Goal: Task Accomplishment & Management: Manage account settings

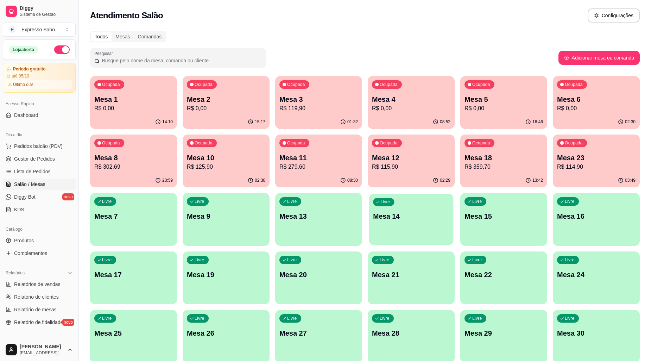
click at [406, 237] on button "Livre Mesa 14" at bounding box center [411, 218] width 84 height 51
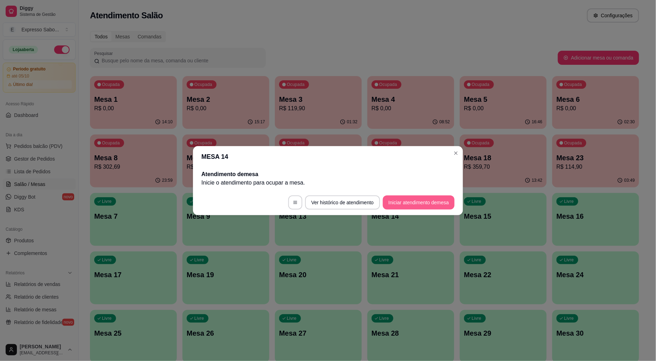
click at [412, 203] on button "Iniciar atendimento de mesa" at bounding box center [419, 202] width 72 height 14
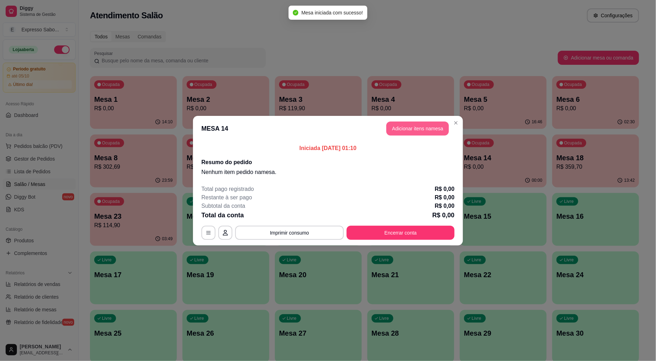
click at [406, 124] on button "Adicionar itens na mesa" at bounding box center [418, 128] width 63 height 14
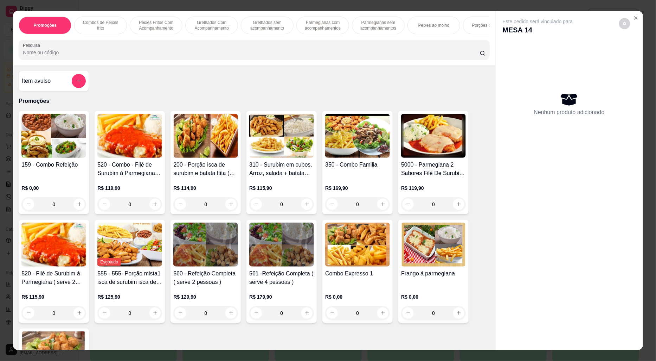
click at [140, 146] on img at bounding box center [129, 136] width 65 height 44
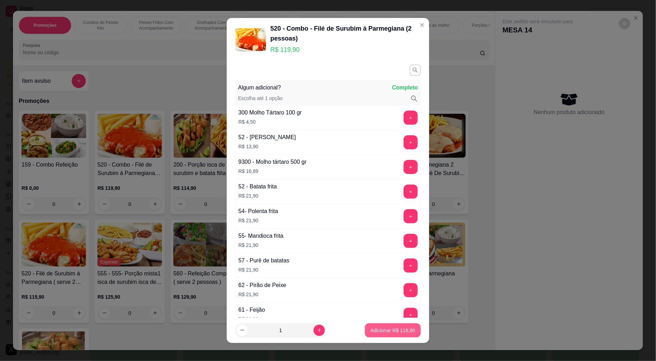
click at [380, 330] on p "Adicionar R$ 119,90" at bounding box center [393, 329] width 45 height 7
type input "1"
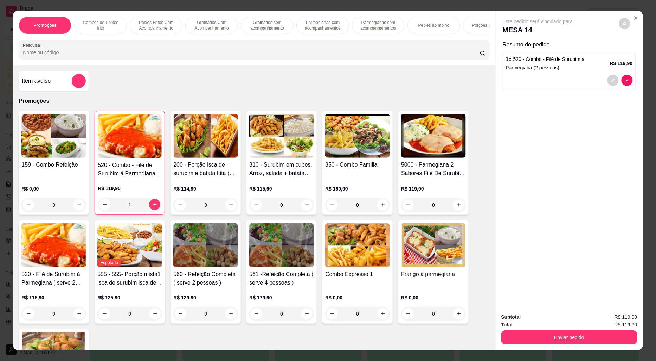
click at [313, 135] on div "310 - Surubim em cubos. Arroz, salada + batata frita ( serve 3 pessoas ) R$ 115…" at bounding box center [282, 163] width 70 height 104
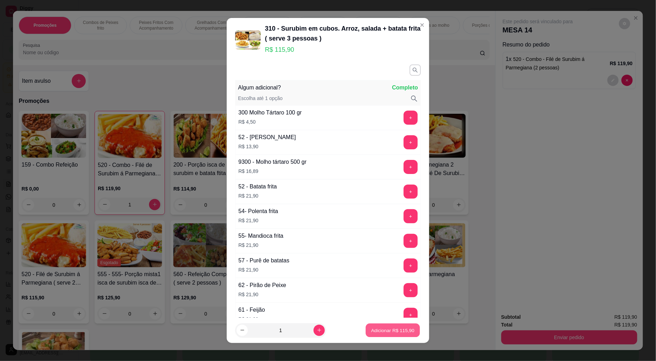
click at [386, 336] on button "Adicionar R$ 115,90" at bounding box center [393, 330] width 54 height 14
type input "1"
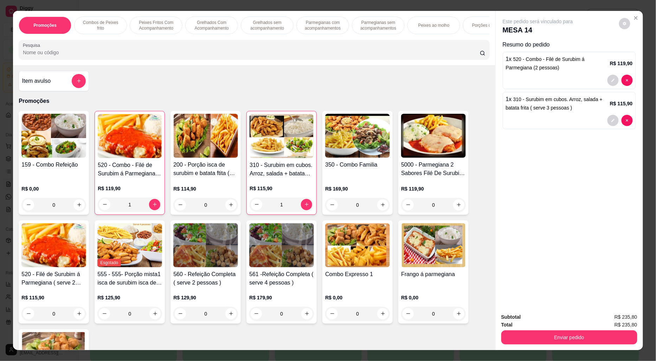
click at [425, 135] on img at bounding box center [433, 136] width 65 height 44
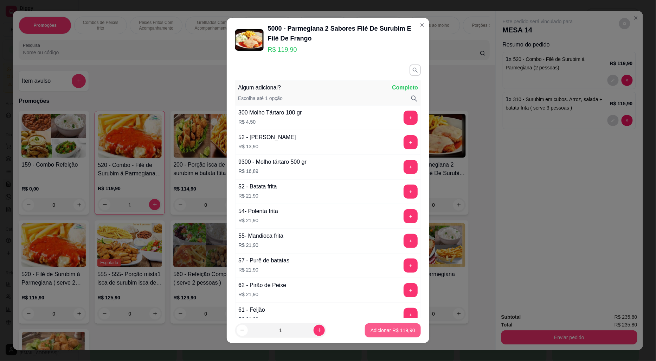
click at [386, 329] on p "Adicionar R$ 119,90" at bounding box center [393, 329] width 45 height 7
type input "1"
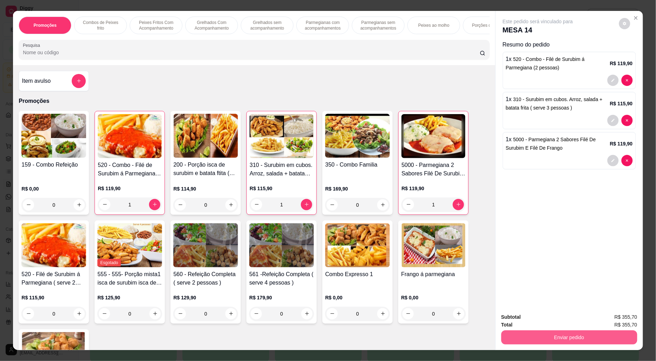
click at [575, 340] on button "Enviar pedido" at bounding box center [570, 337] width 136 height 14
click at [622, 319] on button "Enviar pedido" at bounding box center [619, 319] width 39 height 13
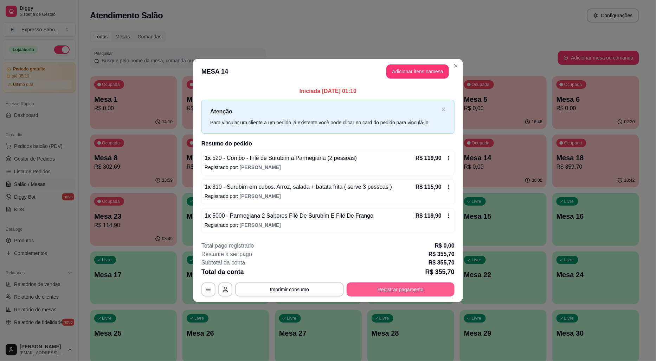
click at [423, 293] on button "Registrar pagamento" at bounding box center [401, 289] width 108 height 14
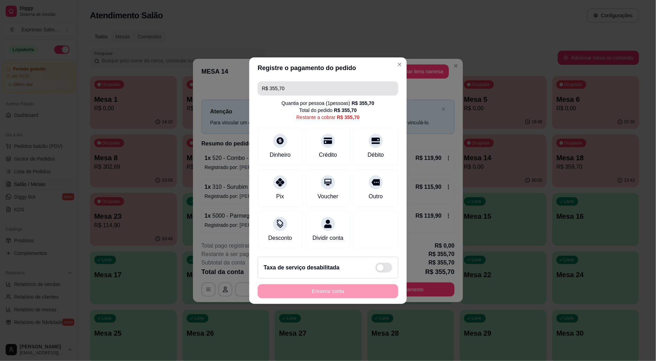
click at [317, 85] on input "R$ 355,70" at bounding box center [328, 88] width 132 height 14
drag, startPoint x: 317, startPoint y: 85, endPoint x: 250, endPoint y: 85, distance: 66.5
click at [250, 85] on div "R$ 355,70 Quantia por pessoa ( 1 pessoas) R$ 355,70 Total do pedido R$ 355,70 R…" at bounding box center [328, 164] width 158 height 172
type input "R$ 50,00"
click at [382, 272] on span at bounding box center [384, 267] width 17 height 10
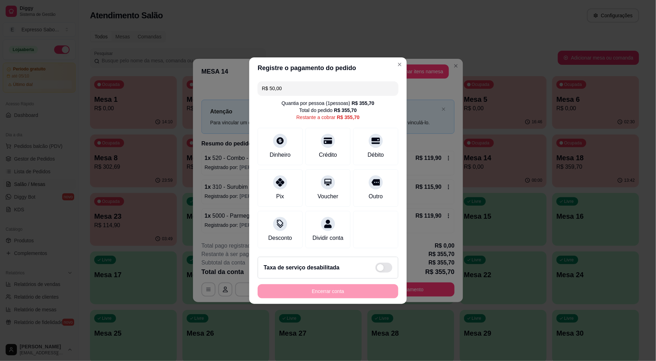
click at [380, 272] on input "checkbox" at bounding box center [377, 270] width 5 height 5
checkbox input "true"
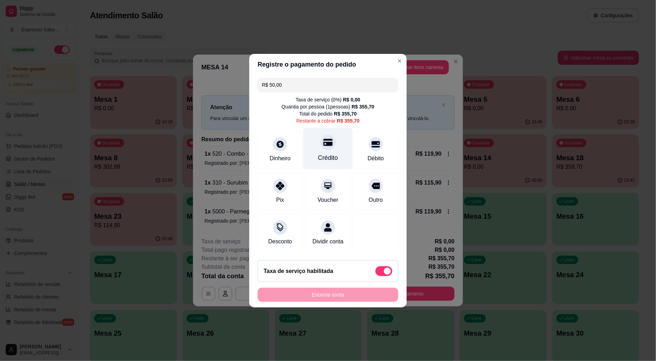
click at [324, 142] on icon at bounding box center [328, 142] width 9 height 9
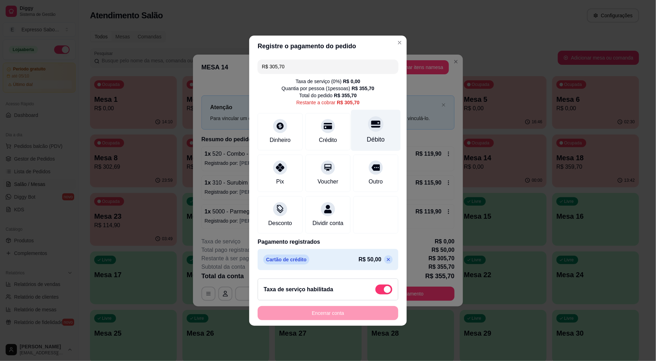
click at [364, 125] on div "Débito" at bounding box center [376, 129] width 50 height 41
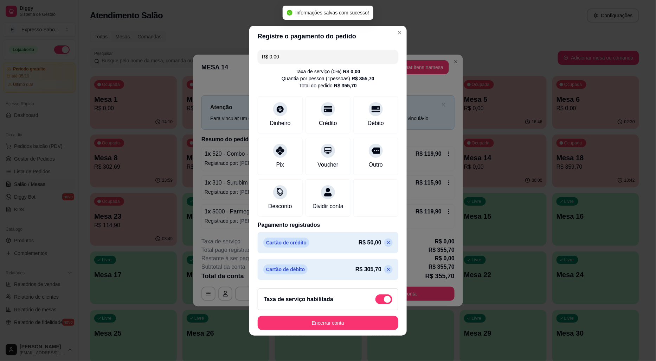
drag, startPoint x: 285, startPoint y: 50, endPoint x: 220, endPoint y: 50, distance: 65.1
click at [220, 50] on div "Registre o pagamento do pedido R$ 0,00 Taxa de serviço ( 0 %) R$ 0,00 Quantia p…" at bounding box center [328, 180] width 656 height 361
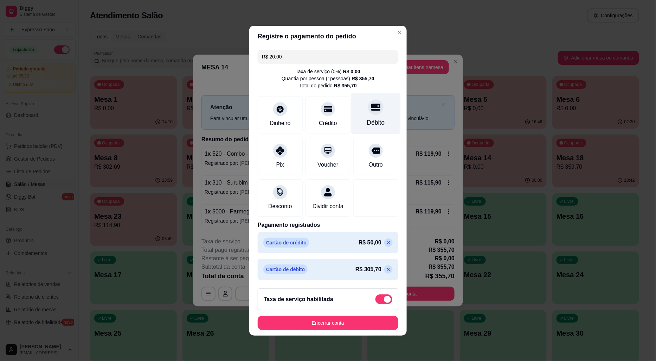
click at [366, 110] on div "Débito" at bounding box center [376, 113] width 50 height 41
click at [384, 272] on p at bounding box center [388, 269] width 8 height 8
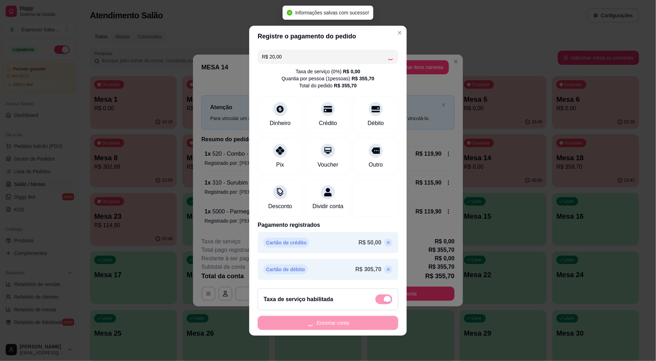
type input "R$ 305,70"
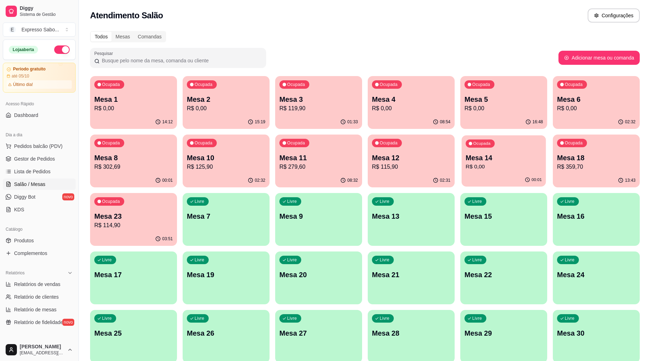
click at [489, 164] on p "R$ 0,00" at bounding box center [503, 167] width 76 height 8
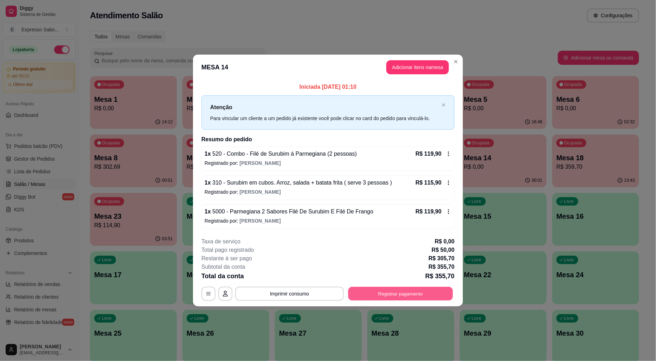
click at [414, 297] on button "Registrar pagamento" at bounding box center [401, 294] width 105 height 14
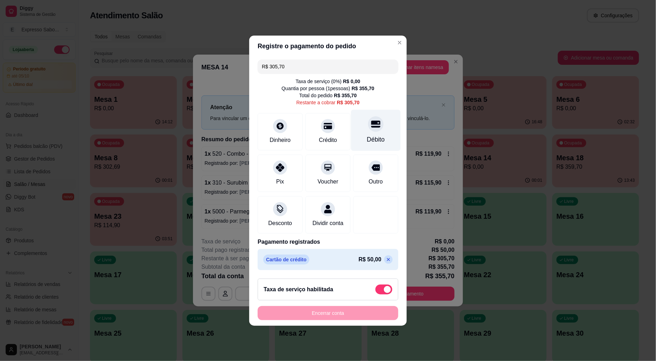
click at [373, 120] on icon at bounding box center [375, 123] width 9 height 7
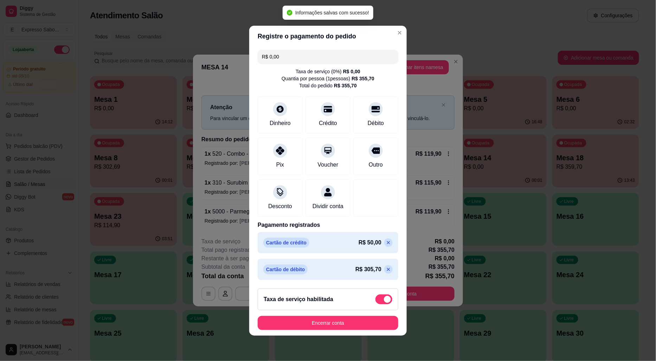
click at [386, 272] on icon at bounding box center [389, 269] width 6 height 6
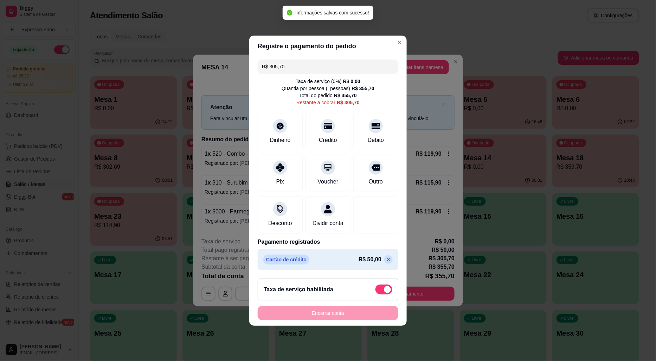
drag, startPoint x: 286, startPoint y: 61, endPoint x: 255, endPoint y: 57, distance: 30.8
click at [252, 61] on div "R$ 305,70 Taxa de serviço ( 0 %) R$ 0,00 Quantia por pessoa ( 1 pessoas) R$ 355…" at bounding box center [328, 165] width 158 height 216
type input "R$ 20,00"
click at [350, 277] on footer "Taxa de serviço habilitada Encerrar conta" at bounding box center [328, 299] width 158 height 53
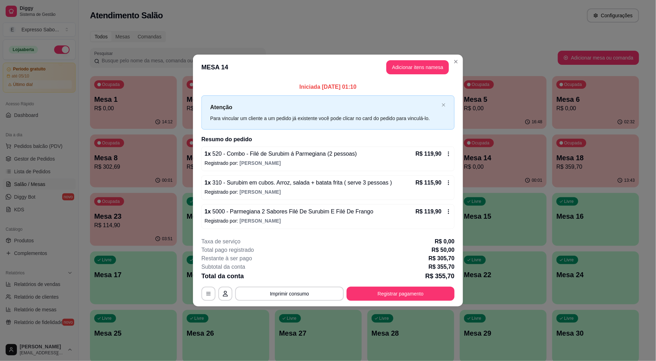
click at [249, 209] on span "5000 - Parmegiana 2 Sabores Filé De Surubim E Filé De Frango" at bounding box center [292, 211] width 163 height 6
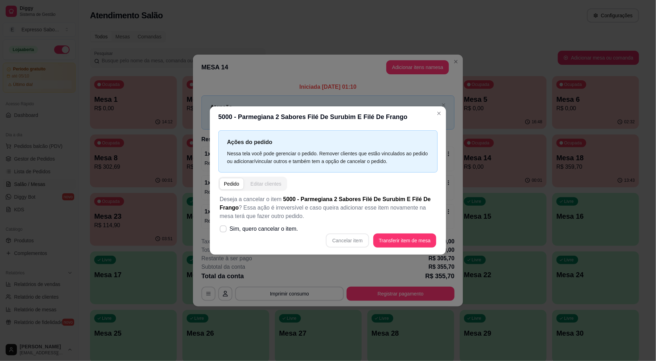
click at [253, 185] on div "Editar clientes" at bounding box center [266, 183] width 31 height 7
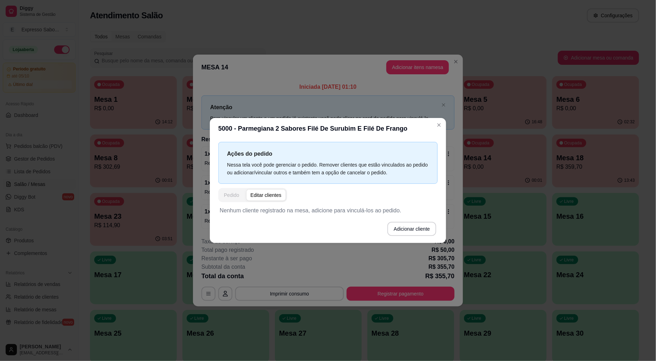
click at [232, 195] on div "Pedido" at bounding box center [231, 194] width 15 height 7
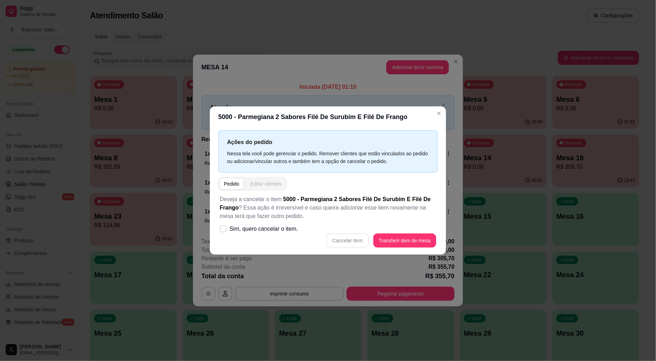
click at [259, 185] on div "Editar clientes" at bounding box center [266, 183] width 31 height 7
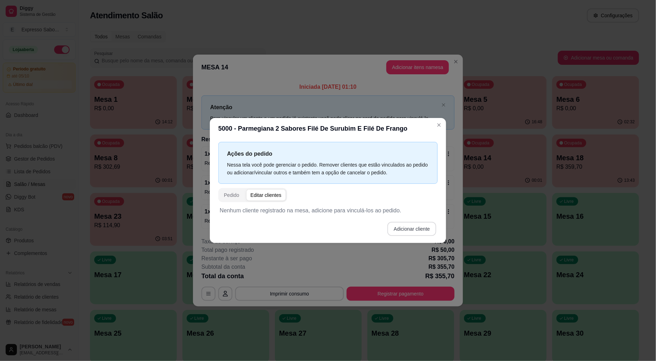
click at [398, 229] on button "Adicionar cliente" at bounding box center [412, 229] width 49 height 14
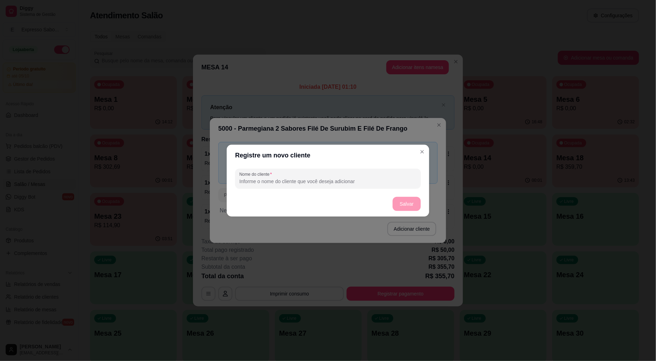
click at [301, 179] on input "Nome do cliente" at bounding box center [328, 181] width 177 height 7
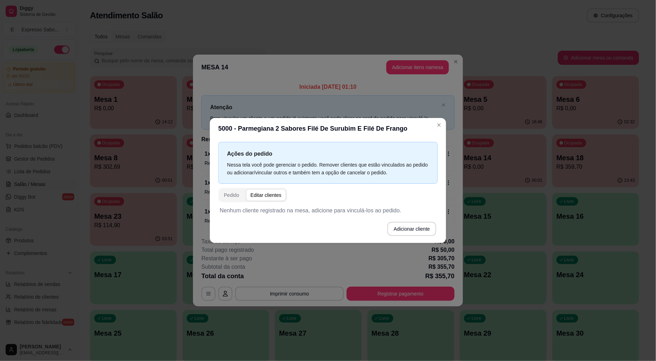
click at [265, 192] on div "Editar clientes" at bounding box center [266, 194] width 31 height 7
click at [269, 194] on div "Editar clientes" at bounding box center [266, 194] width 31 height 7
click at [405, 230] on button "Adicionar cliente" at bounding box center [412, 229] width 49 height 14
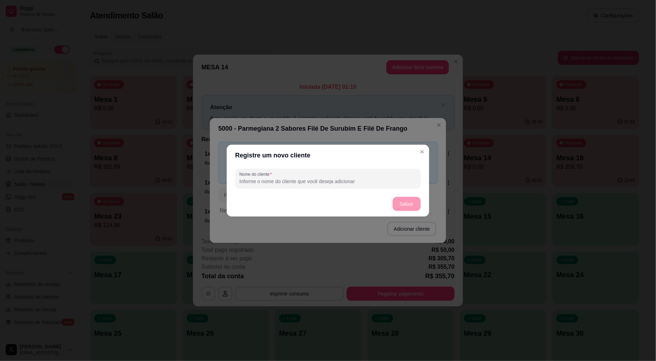
click at [331, 182] on input "Nome do cliente" at bounding box center [328, 181] width 177 height 7
type input "[PERSON_NAME]"
click at [408, 207] on button "Salvar" at bounding box center [406, 204] width 27 height 14
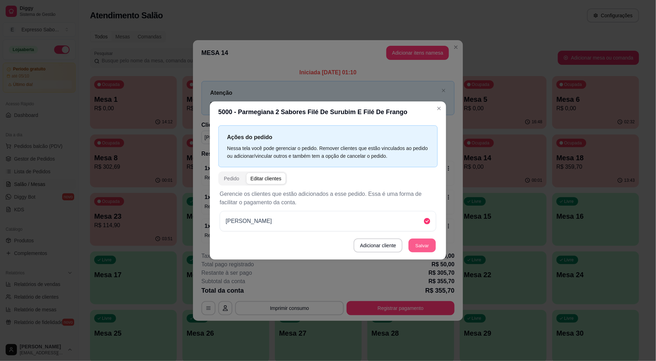
click at [421, 243] on button "Salvar" at bounding box center [422, 246] width 27 height 14
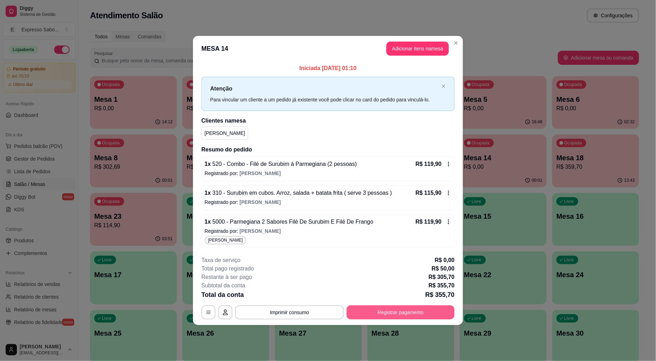
click at [420, 311] on button "Registrar pagamento" at bounding box center [401, 312] width 108 height 14
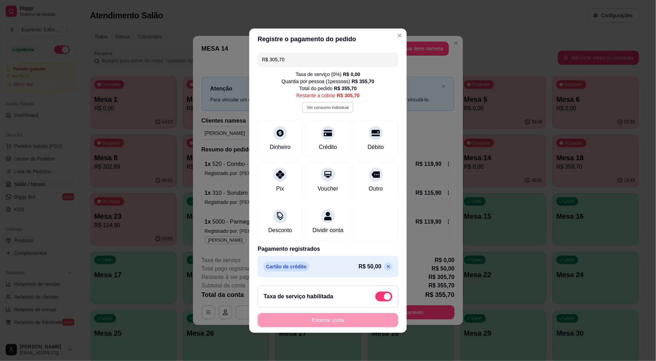
click at [324, 103] on button "Ver consumo individual" at bounding box center [329, 107] width 52 height 11
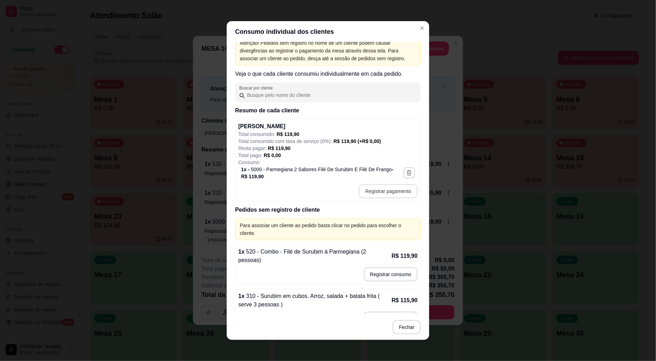
scroll to position [18, 0]
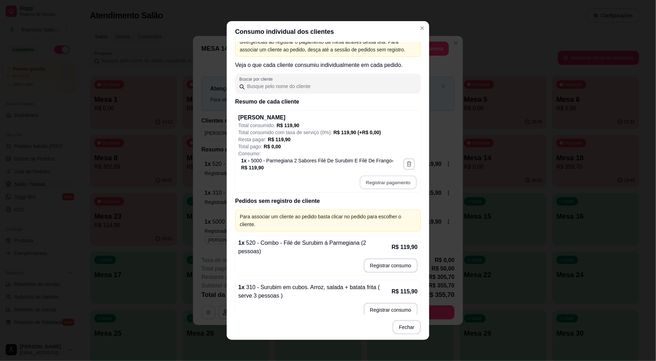
type input "R$ 119,90"
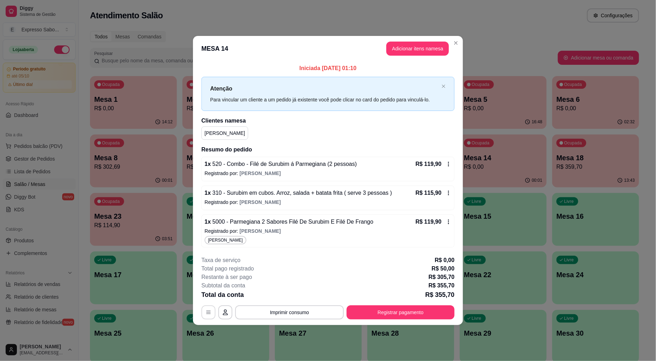
click at [209, 314] on icon "button" at bounding box center [209, 312] width 6 height 6
click at [428, 307] on button "Registrar pagamento" at bounding box center [401, 312] width 108 height 14
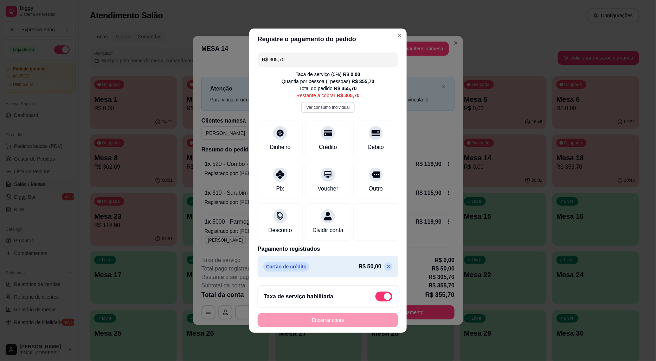
click at [333, 102] on button "Ver consumo individual" at bounding box center [327, 107] width 53 height 11
click at [372, 142] on div "Débito" at bounding box center [376, 146] width 18 height 9
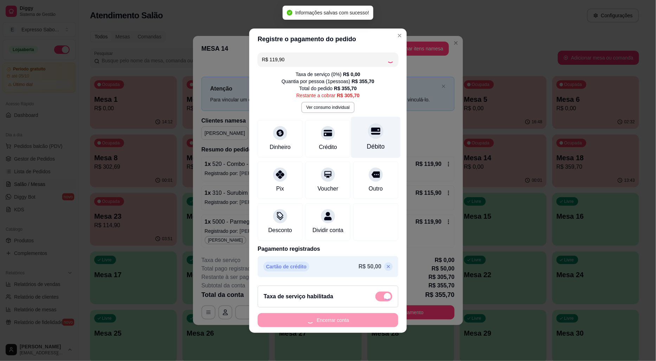
type input "R$ 185,80"
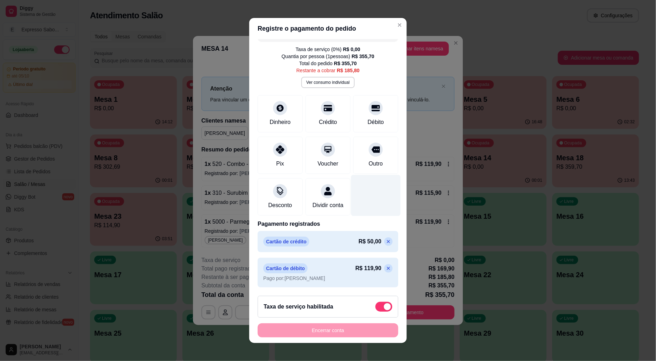
scroll to position [23, 0]
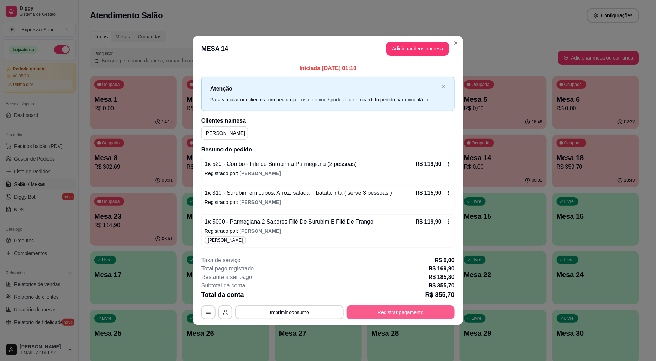
click at [394, 311] on button "Registrar pagamento" at bounding box center [401, 312] width 108 height 14
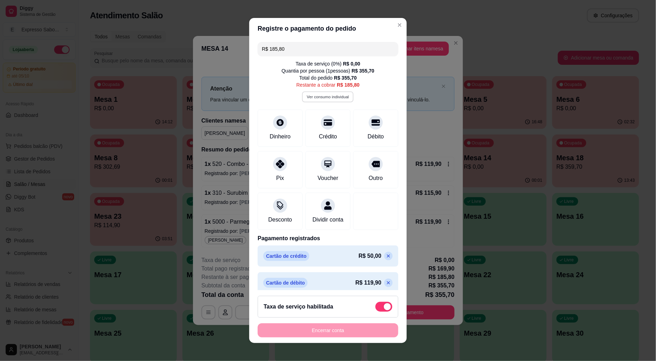
click at [322, 96] on button "Ver consumo individual" at bounding box center [329, 96] width 52 height 11
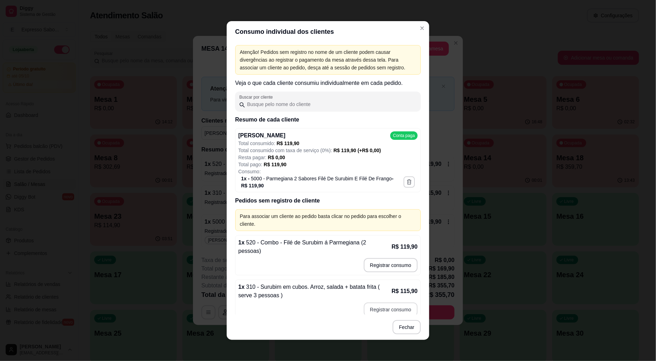
click at [393, 302] on button "Registrar consumo" at bounding box center [391, 309] width 54 height 14
click at [389, 258] on button "Registrar consumo" at bounding box center [391, 265] width 52 height 14
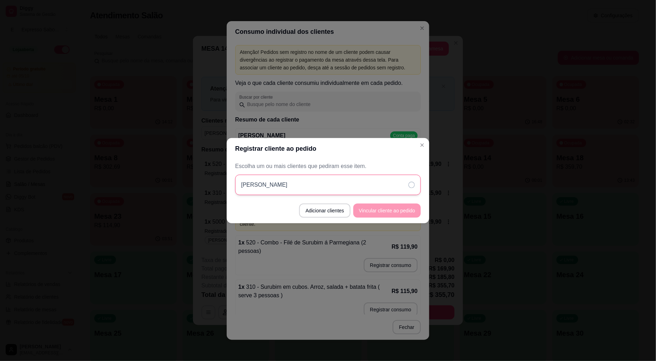
click at [410, 184] on icon at bounding box center [412, 185] width 6 height 6
click at [395, 213] on button "Vincular cliente ao pedido" at bounding box center [387, 210] width 65 height 14
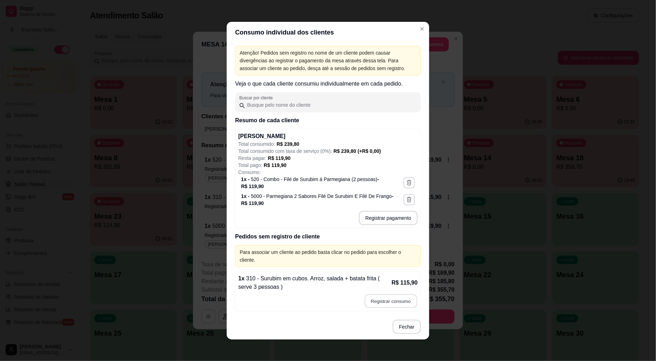
click at [400, 296] on button "Registrar consumo" at bounding box center [391, 301] width 52 height 14
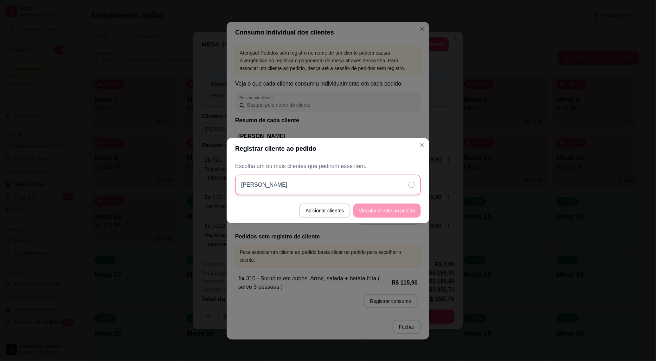
click at [410, 185] on icon at bounding box center [412, 185] width 6 height 6
click at [399, 211] on button "Vincular cliente ao pedido" at bounding box center [388, 210] width 68 height 14
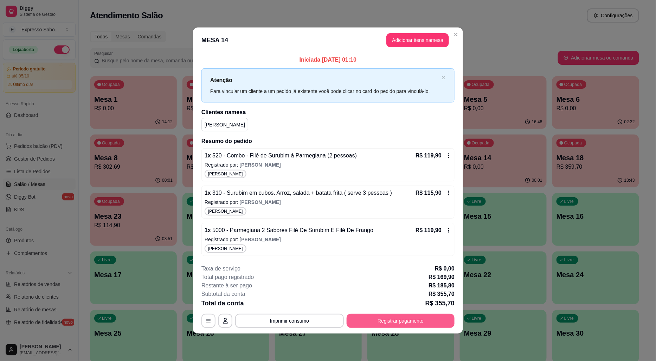
click at [431, 319] on button "Registrar pagamento" at bounding box center [401, 320] width 108 height 14
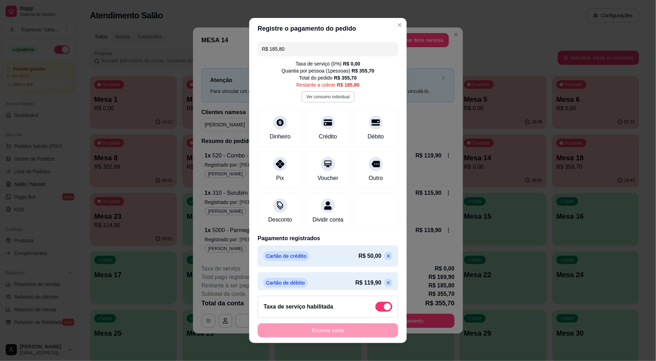
click at [322, 96] on button "Ver consumo individual" at bounding box center [327, 96] width 53 height 11
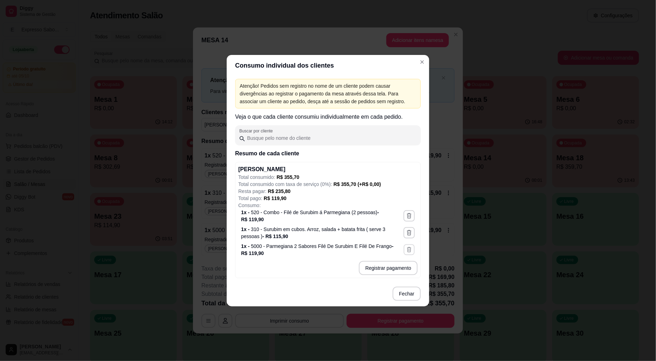
click at [410, 249] on icon "button" at bounding box center [409, 249] width 6 height 6
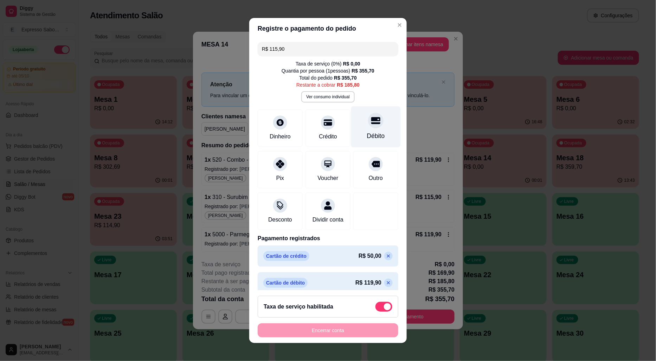
click at [371, 125] on icon at bounding box center [375, 120] width 9 height 9
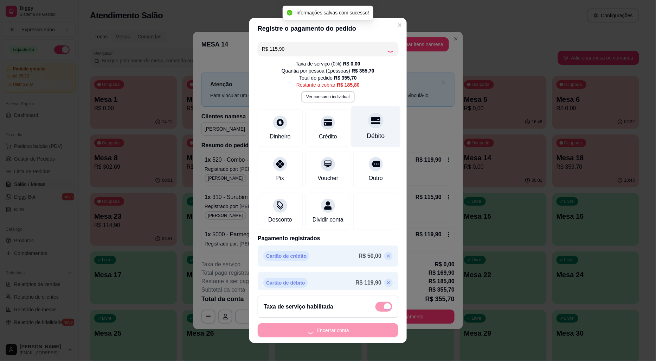
type input "R$ 69,90"
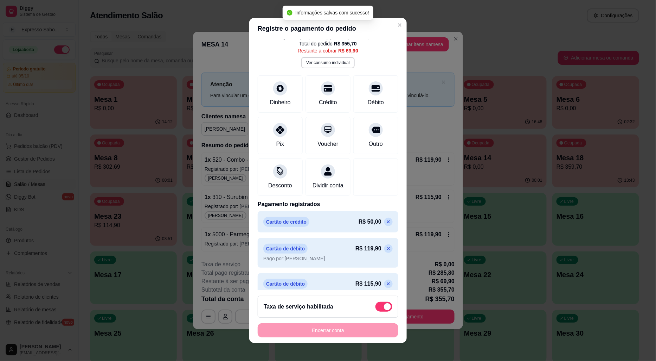
scroll to position [58, 0]
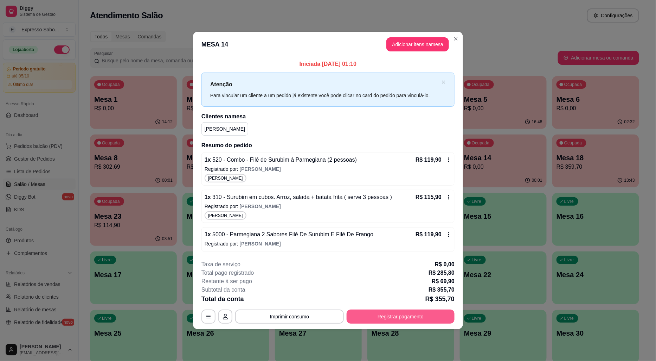
click at [406, 317] on button "Registrar pagamento" at bounding box center [401, 316] width 108 height 14
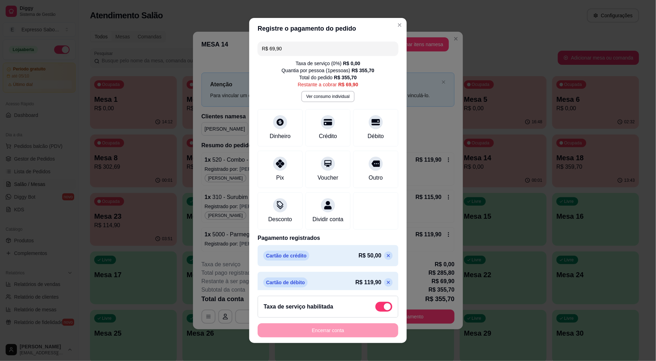
scroll to position [0, 0]
click at [331, 96] on button "Ver consumo individual" at bounding box center [327, 96] width 53 height 11
drag, startPoint x: 393, startPoint y: 229, endPoint x: 360, endPoint y: 209, distance: 38.7
click at [360, 209] on div at bounding box center [376, 209] width 50 height 41
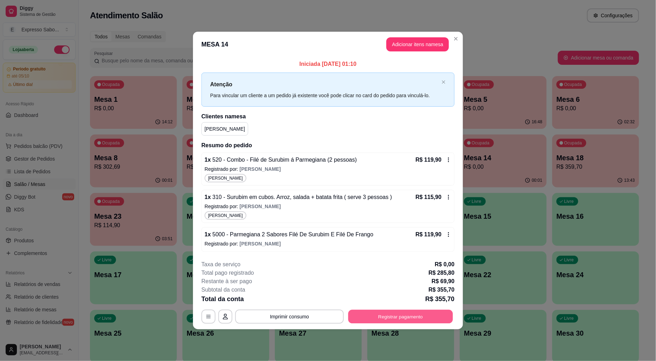
click at [390, 319] on button "Registrar pagamento" at bounding box center [401, 317] width 105 height 14
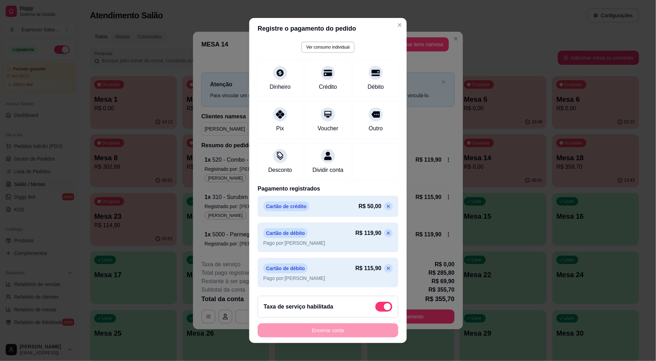
scroll to position [58, 0]
click at [386, 206] on icon at bounding box center [389, 206] width 6 height 6
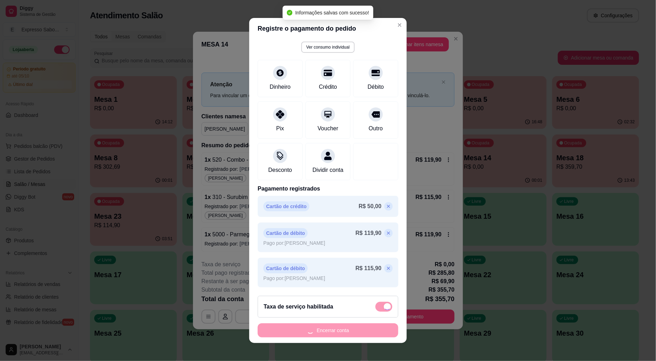
type input "R$ 119,90"
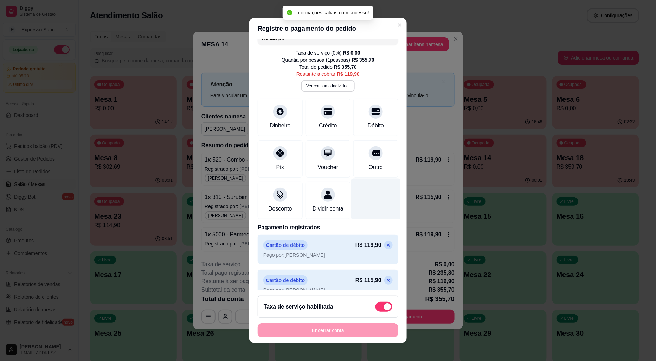
scroll to position [0, 0]
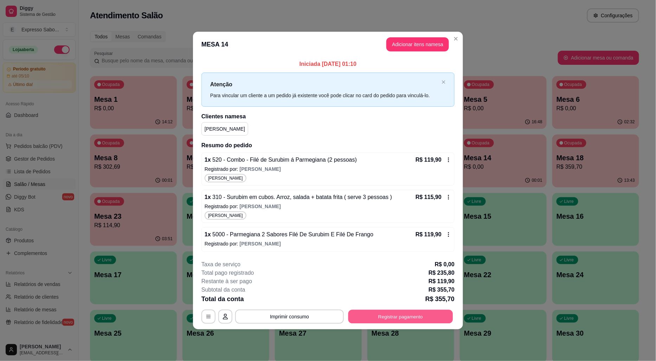
click at [427, 315] on button "Registrar pagamento" at bounding box center [401, 317] width 105 height 14
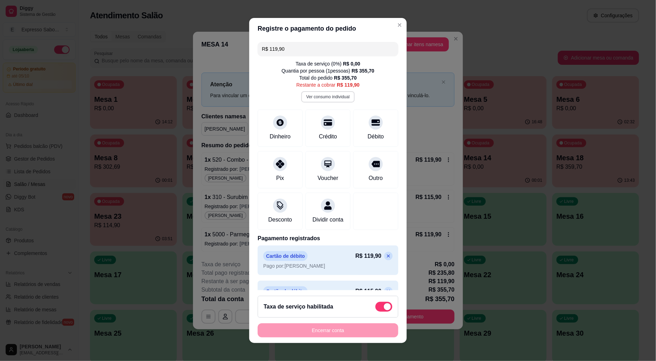
click at [329, 95] on button "Ver consumo individual" at bounding box center [327, 96] width 53 height 11
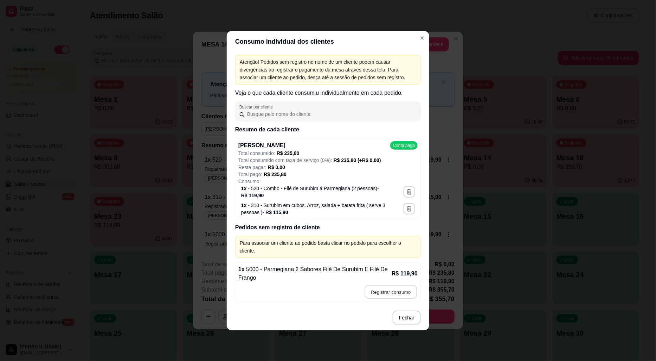
click at [388, 286] on button "Registrar consumo" at bounding box center [391, 292] width 52 height 14
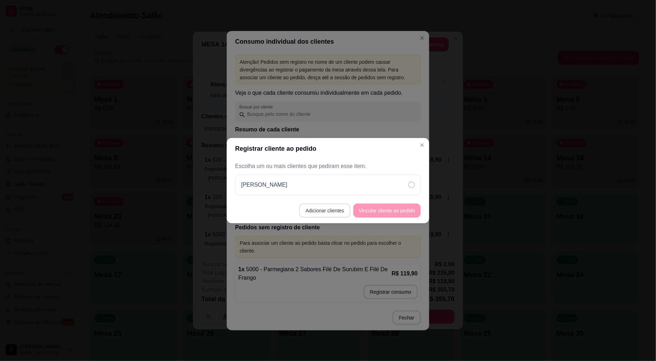
click at [335, 210] on button "Adicionar clientes" at bounding box center [324, 210] width 51 height 14
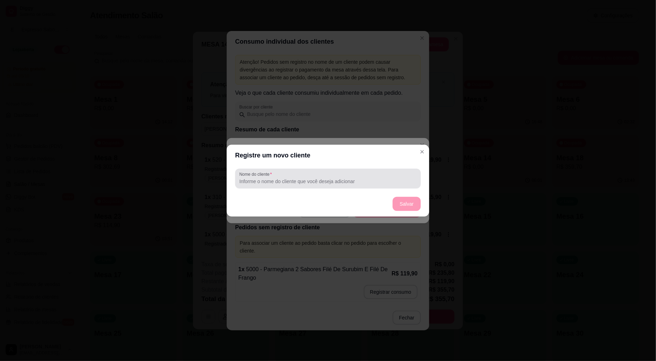
click at [287, 179] on input "Nome do cliente" at bounding box center [328, 181] width 177 height 7
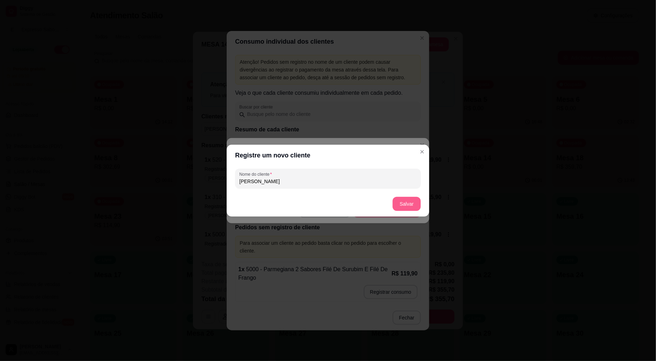
type input "FABIO"
click at [407, 203] on button "Salvar" at bounding box center [407, 204] width 28 height 14
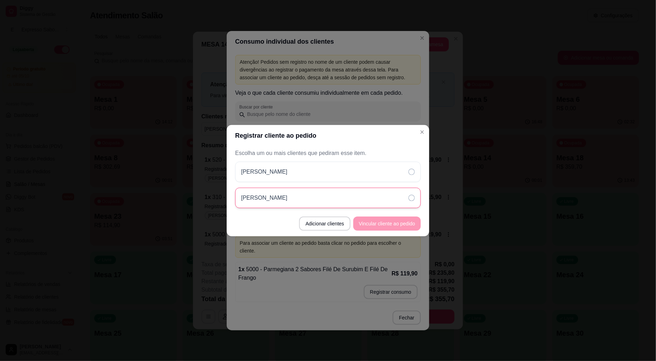
click at [412, 195] on icon at bounding box center [412, 198] width 6 height 6
click at [402, 225] on button "Vincular cliente ao pedido" at bounding box center [387, 223] width 65 height 14
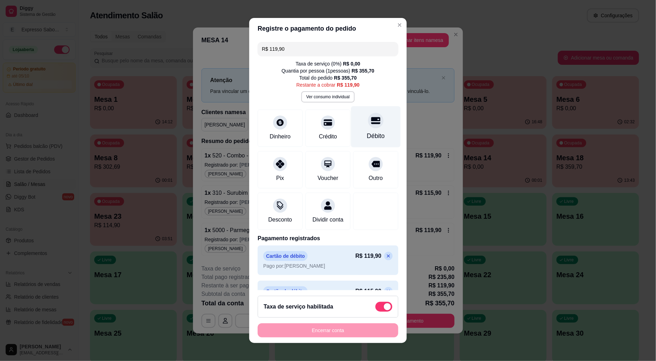
click at [357, 126] on div "Débito" at bounding box center [376, 126] width 50 height 41
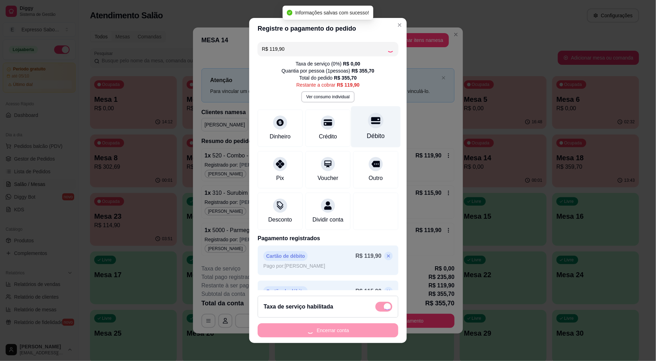
type input "R$ 0,00"
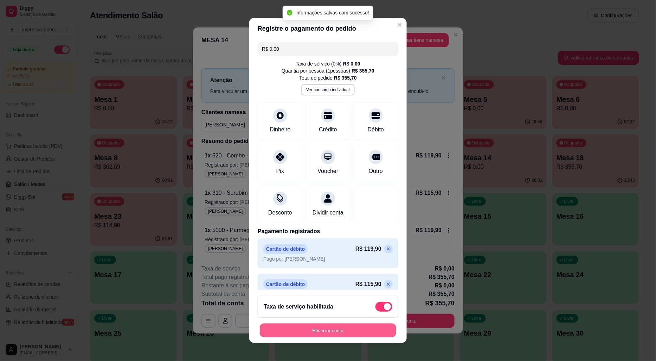
click at [360, 327] on button "Encerrar conta" at bounding box center [328, 330] width 136 height 14
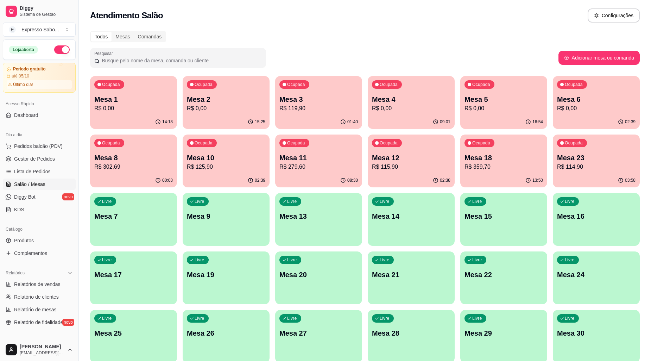
click at [493, 175] on div "13:50" at bounding box center [503, 180] width 87 height 14
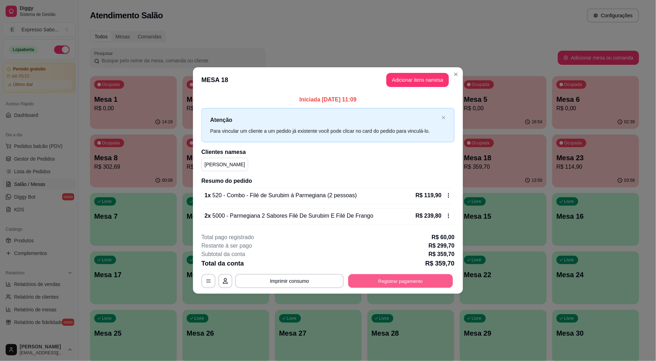
click at [408, 280] on button "Registrar pagamento" at bounding box center [401, 281] width 105 height 14
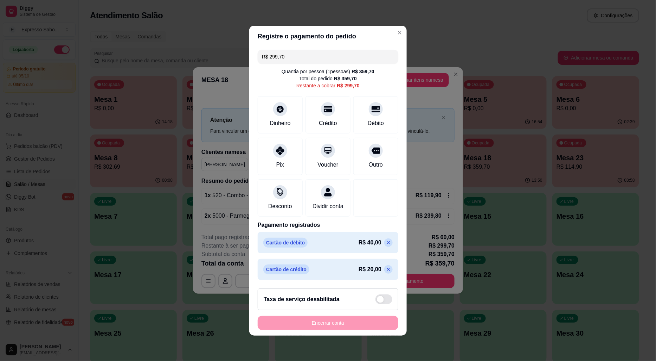
click at [384, 244] on p at bounding box center [388, 242] width 8 height 8
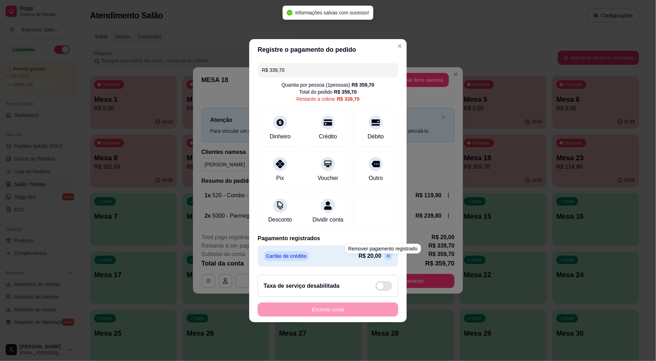
click at [382, 254] on div "Cartão de crédito R$ 20,00" at bounding box center [328, 255] width 141 height 21
click at [386, 259] on icon at bounding box center [389, 256] width 6 height 6
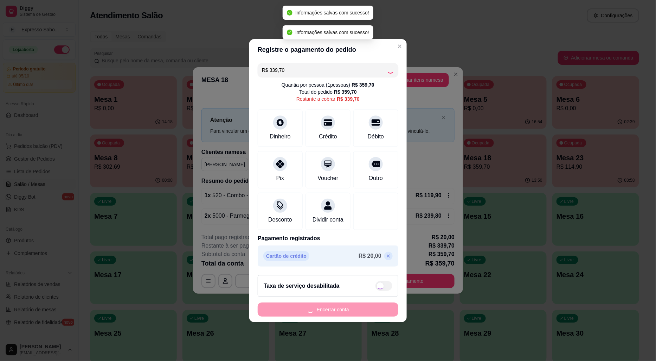
type input "R$ 359,70"
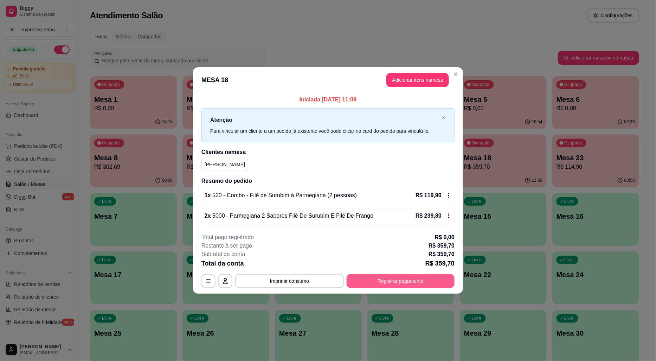
click at [427, 280] on button "Registrar pagamento" at bounding box center [401, 281] width 108 height 14
click at [213, 280] on button "button" at bounding box center [209, 281] width 14 height 14
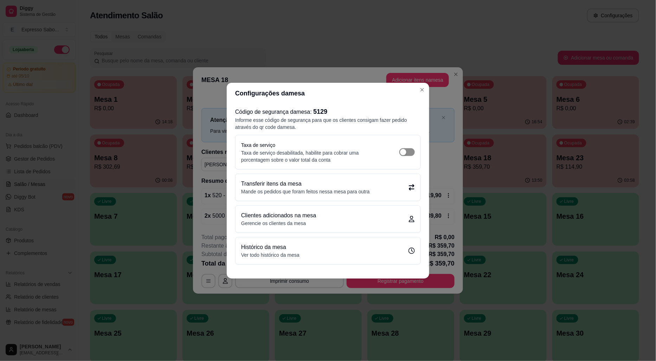
click at [411, 150] on span "button" at bounding box center [407, 152] width 15 height 8
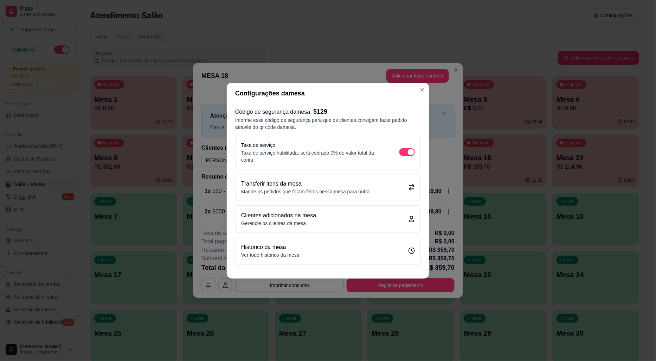
click at [371, 257] on div "Histórico da mesa Ver todo histórico da mesa" at bounding box center [328, 250] width 174 height 15
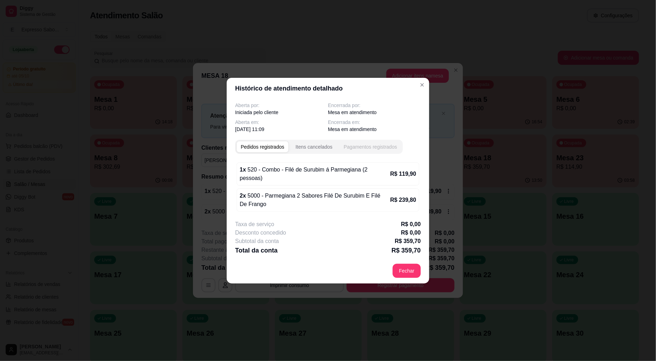
click at [359, 150] on div "Pagamentos registrados" at bounding box center [370, 146] width 53 height 7
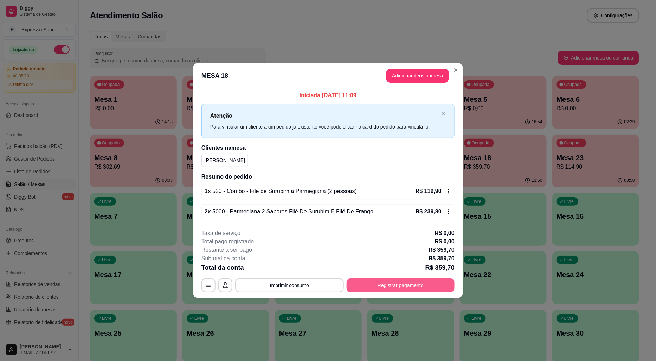
click at [405, 282] on button "Registrar pagamento" at bounding box center [401, 285] width 108 height 14
click at [449, 191] on icon at bounding box center [449, 191] width 1 height 5
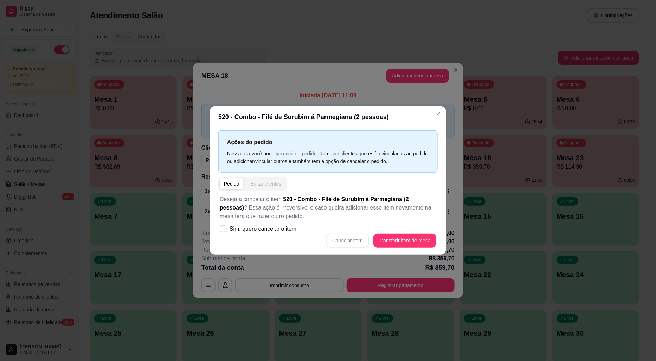
click at [255, 183] on div "Editar clientes" at bounding box center [266, 183] width 31 height 7
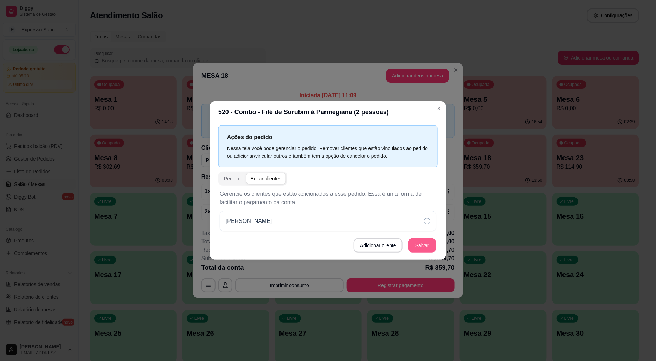
click at [428, 241] on button "Salvar" at bounding box center [422, 245] width 28 height 14
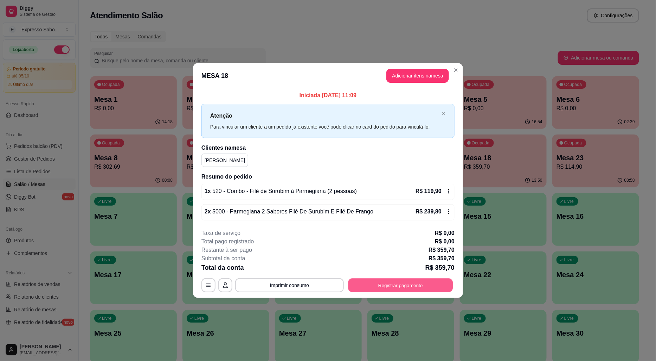
click at [419, 284] on button "Registrar pagamento" at bounding box center [401, 285] width 105 height 14
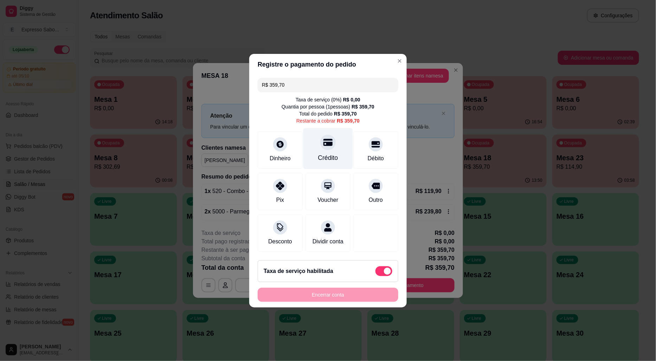
drag, startPoint x: 312, startPoint y: 131, endPoint x: 315, endPoint y: 138, distance: 7.6
click at [312, 131] on div "Crédito" at bounding box center [329, 148] width 50 height 41
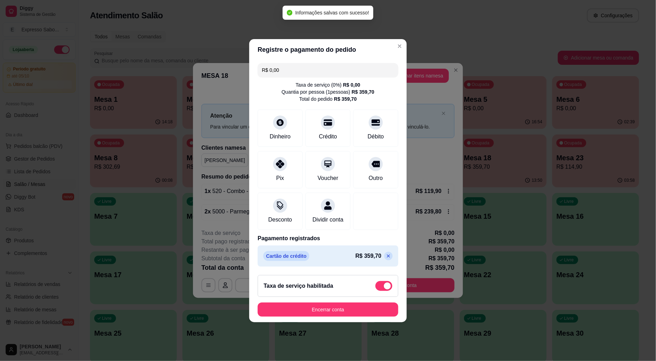
type input "R$ 0,00"
click at [363, 312] on button "Encerrar conta" at bounding box center [328, 309] width 141 height 14
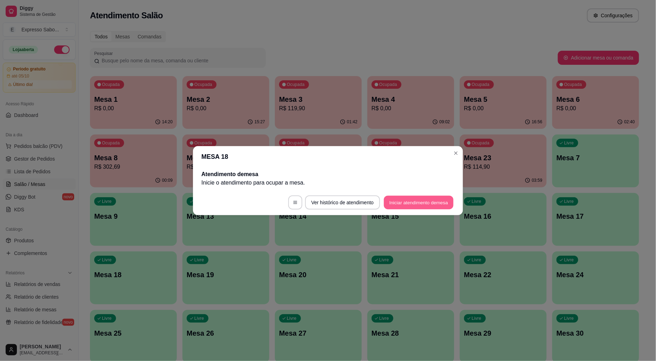
click at [399, 198] on button "Iniciar atendimento de mesa" at bounding box center [419, 202] width 70 height 14
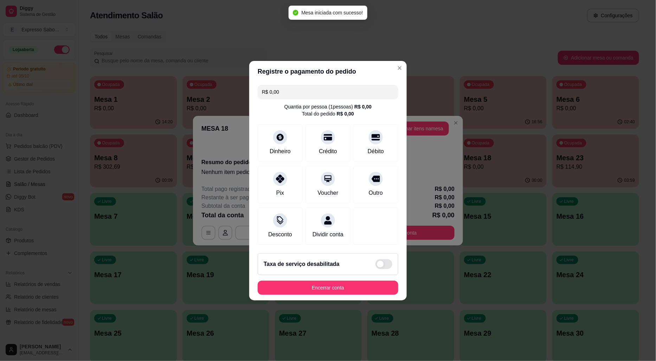
click at [386, 61] on header "Registre o pagamento do pedido" at bounding box center [328, 71] width 158 height 21
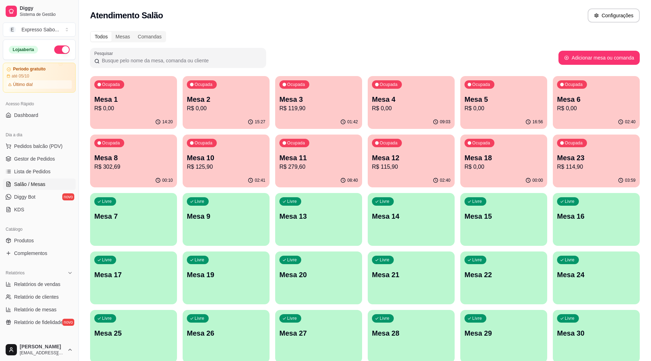
click at [572, 220] on p "Mesa 16" at bounding box center [596, 216] width 78 height 10
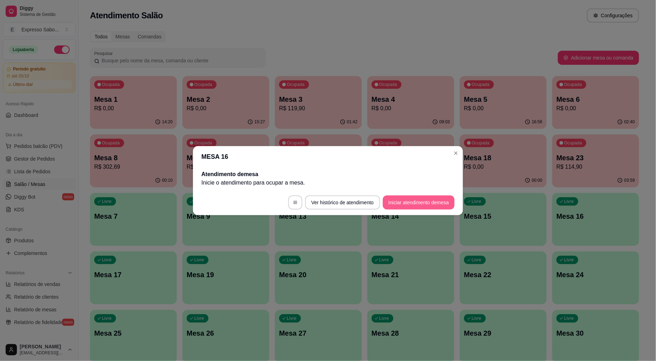
click at [411, 204] on button "Iniciar atendimento de mesa" at bounding box center [419, 202] width 72 height 14
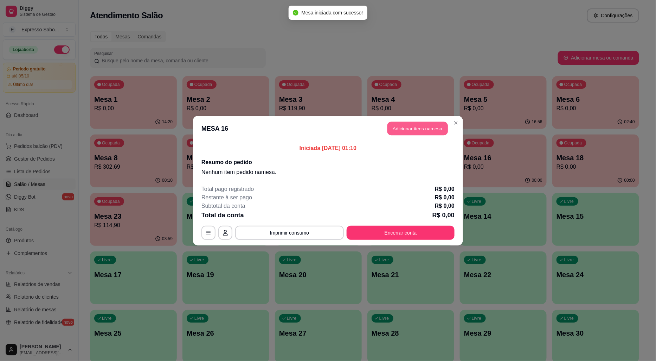
click at [427, 127] on button "Adicionar itens na mesa" at bounding box center [418, 128] width 61 height 14
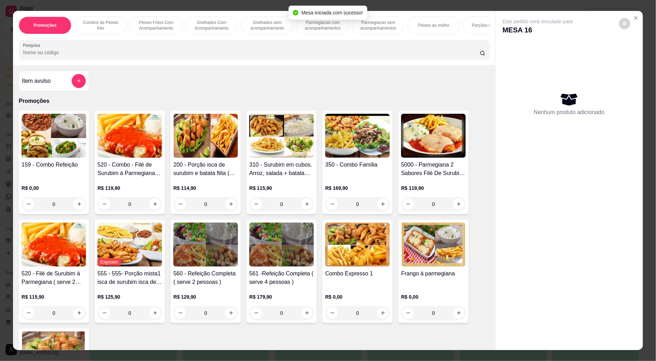
click at [411, 155] on img at bounding box center [433, 136] width 65 height 44
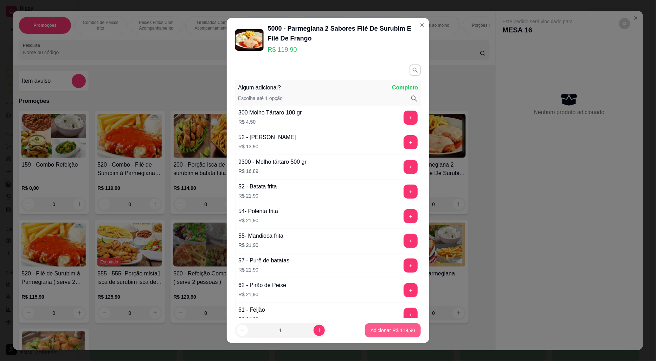
click at [395, 334] on button "Adicionar R$ 119,90" at bounding box center [393, 330] width 56 height 14
type input "1"
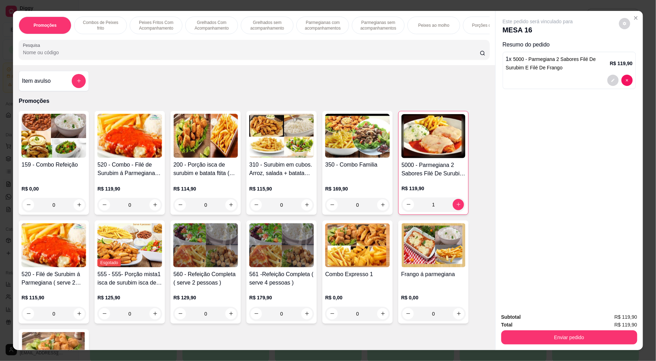
click at [233, 265] on img at bounding box center [205, 245] width 65 height 44
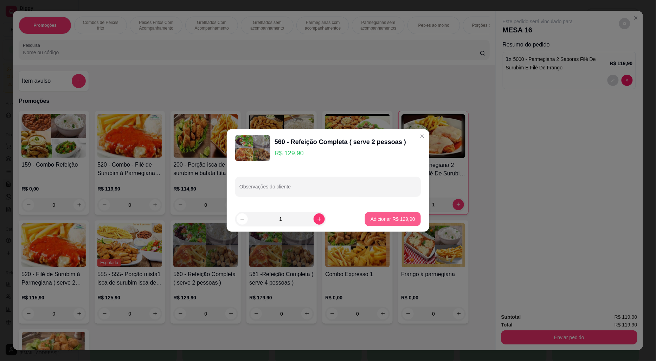
click at [371, 219] on p "Adicionar R$ 129,90" at bounding box center [393, 218] width 45 height 7
type input "1"
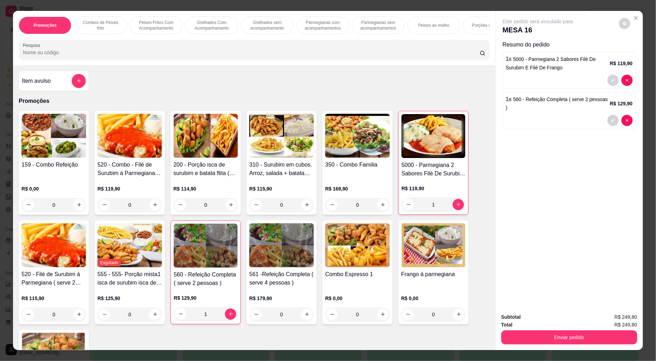
drag, startPoint x: 197, startPoint y: 331, endPoint x: 196, endPoint y: 311, distance: 19.4
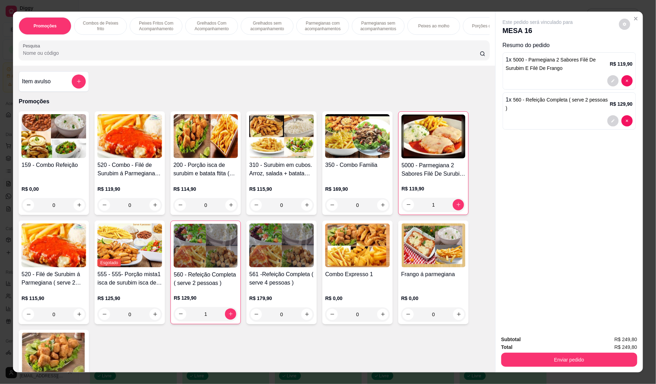
click at [154, 154] on img at bounding box center [129, 136] width 65 height 44
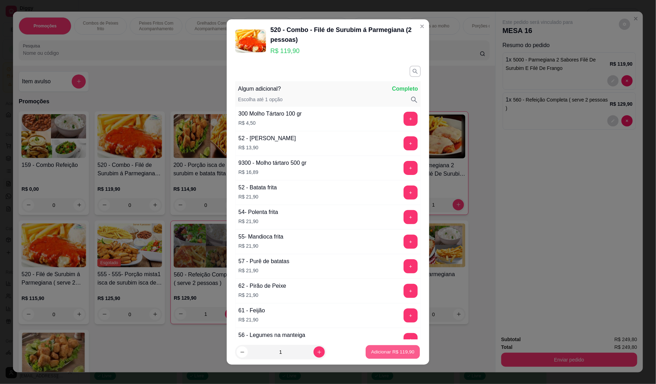
click at [384, 347] on button "Adicionar R$ 119,90" at bounding box center [393, 353] width 54 height 14
type input "1"
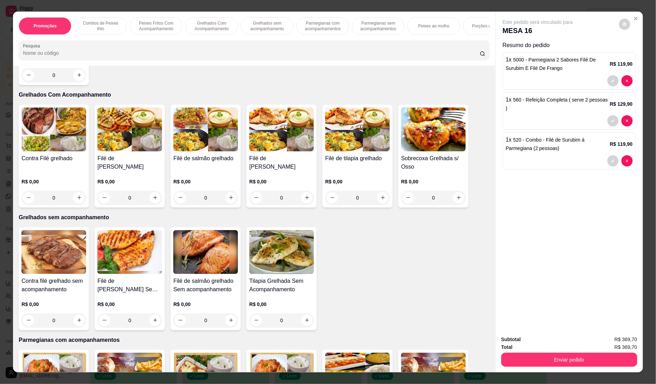
scroll to position [860, 0]
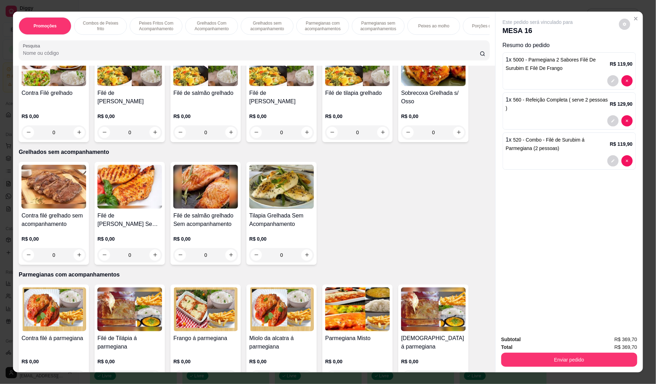
click at [198, 311] on img at bounding box center [205, 310] width 65 height 44
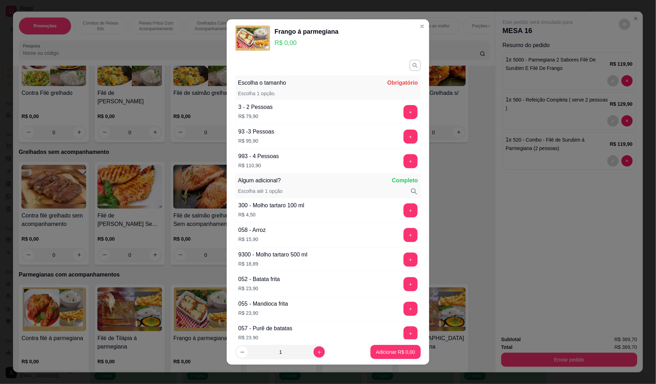
click at [404, 314] on button "+" at bounding box center [411, 309] width 14 height 14
click at [404, 113] on button "+" at bounding box center [411, 112] width 14 height 14
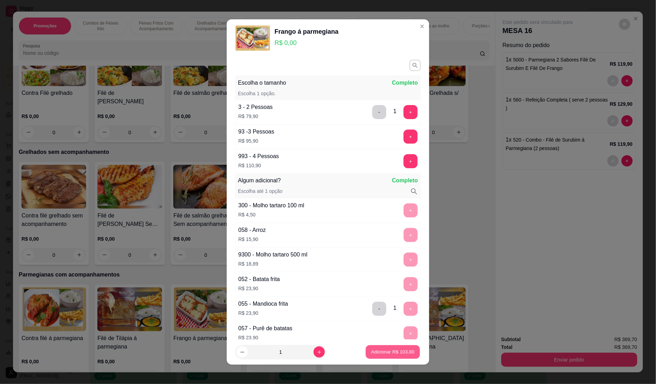
click at [385, 350] on p "Adicionar R$ 103,80" at bounding box center [392, 352] width 43 height 7
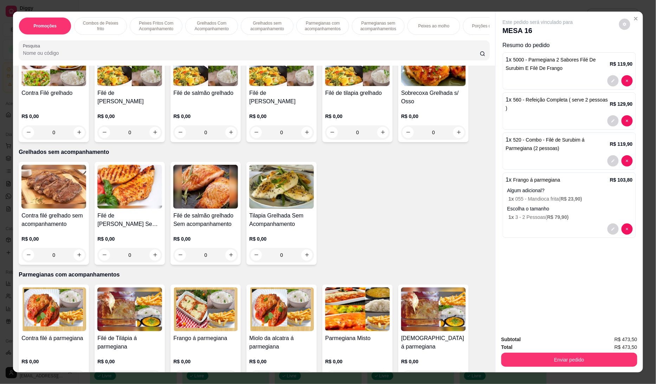
click at [416, 324] on img at bounding box center [433, 310] width 65 height 44
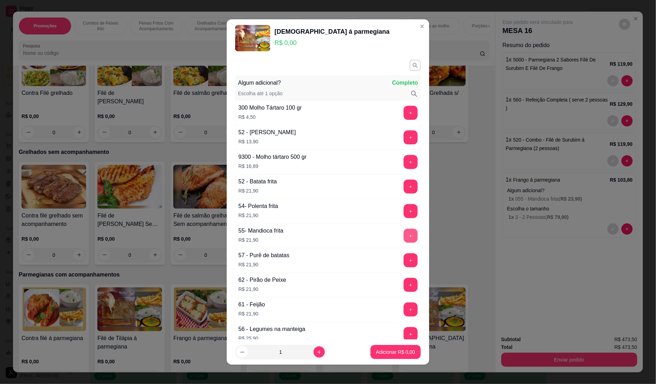
click at [404, 234] on button "+" at bounding box center [411, 236] width 14 height 14
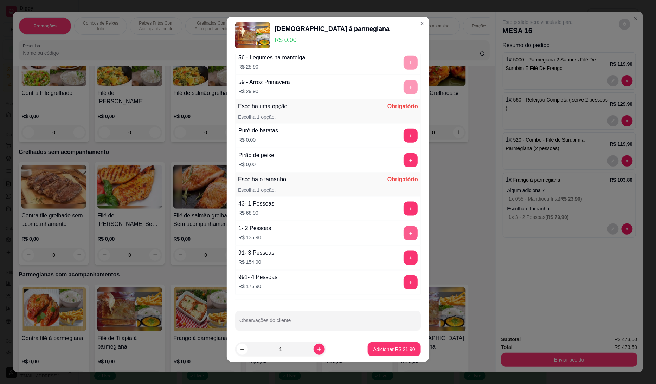
scroll to position [273, 0]
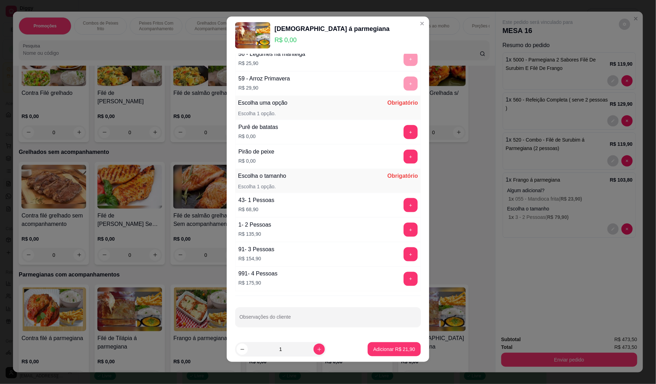
click at [399, 164] on div "Pirão de peixe R$ 0,00 +" at bounding box center [328, 157] width 186 height 25
click at [404, 155] on button "+" at bounding box center [411, 157] width 14 height 14
click at [404, 278] on button "+" at bounding box center [411, 279] width 14 height 14
click at [390, 348] on p "Adicionar R$ 197,80" at bounding box center [393, 349] width 45 height 7
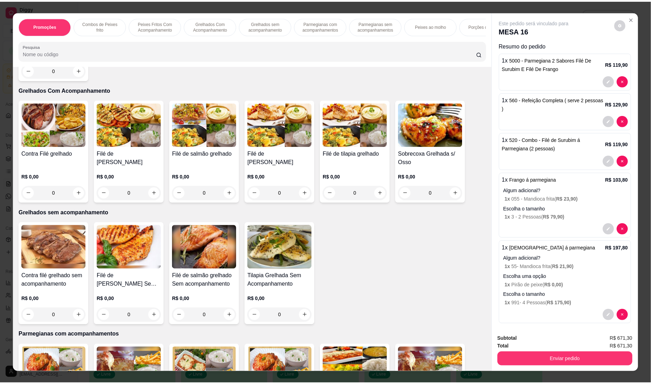
scroll to position [704, 0]
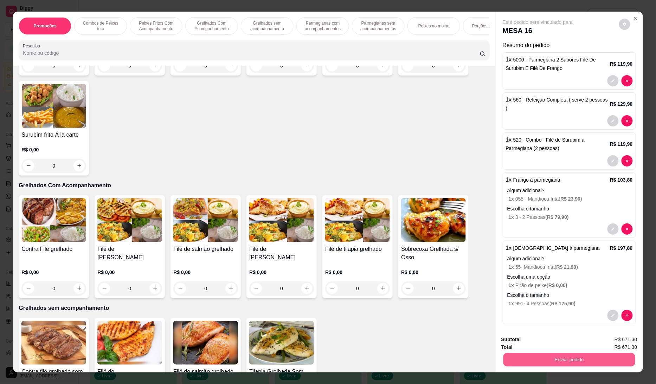
click at [541, 360] on button "Enviar pedido" at bounding box center [569, 361] width 132 height 14
click at [622, 342] on button "Enviar pedido" at bounding box center [619, 343] width 40 height 13
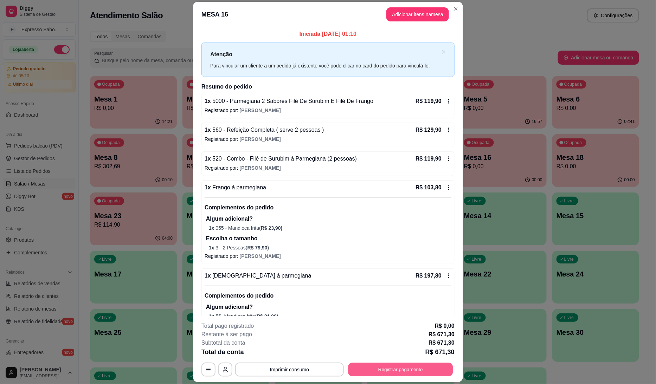
click at [417, 360] on button "Registrar pagamento" at bounding box center [401, 370] width 105 height 14
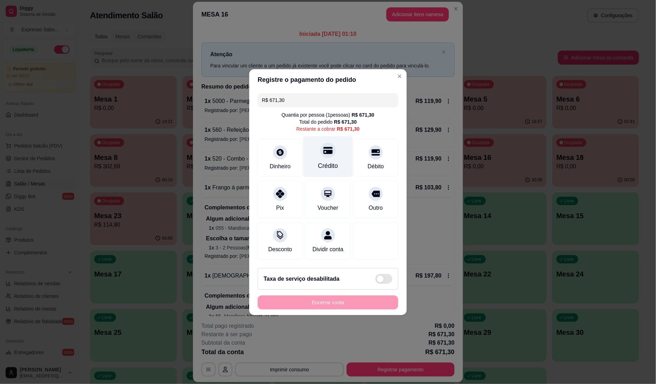
click at [325, 150] on icon at bounding box center [328, 150] width 9 height 9
type input "R$ 0,00"
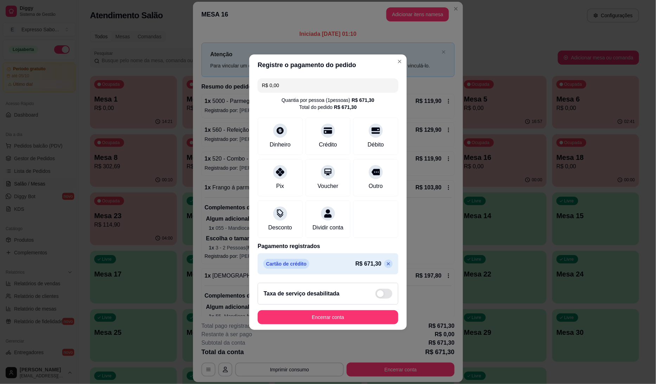
click at [379, 295] on span at bounding box center [384, 294] width 17 height 10
click at [379, 295] on input "checkbox" at bounding box center [377, 297] width 5 height 5
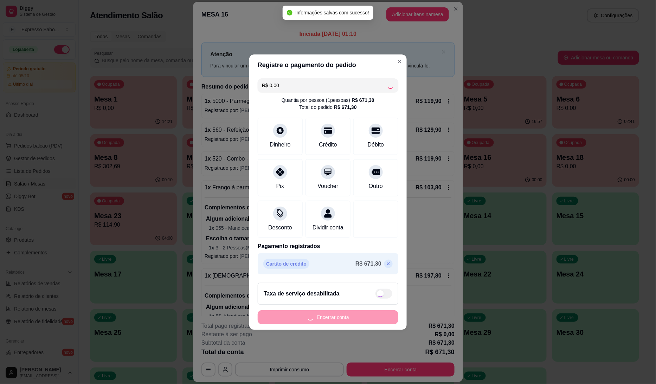
checkbox input "true"
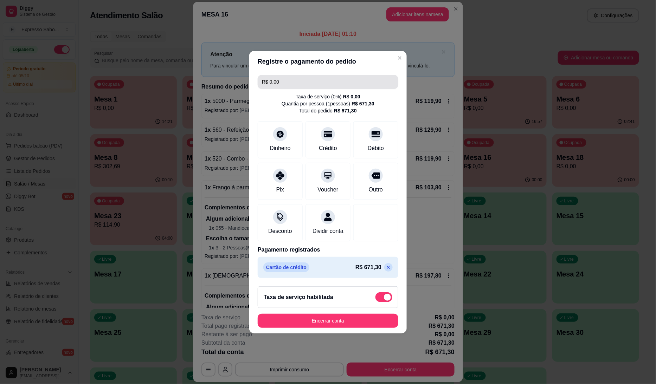
click at [293, 77] on input "R$ 0,00" at bounding box center [328, 82] width 132 height 14
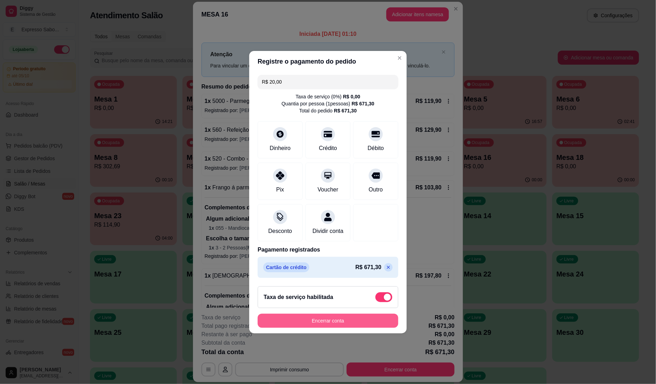
type input "R$ 20,00"
click at [325, 326] on button "Encerrar conta" at bounding box center [328, 321] width 136 height 14
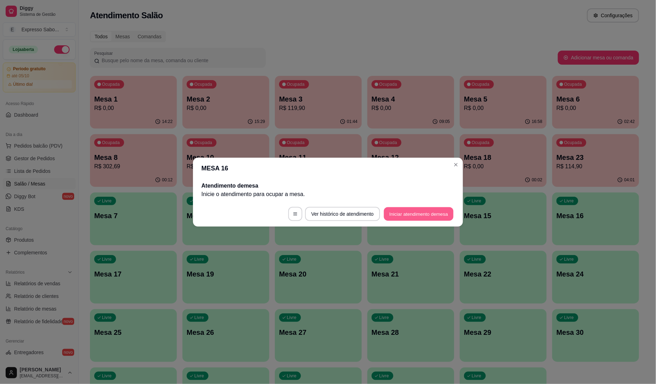
click at [409, 216] on button "Iniciar atendimento de mesa" at bounding box center [419, 214] width 70 height 14
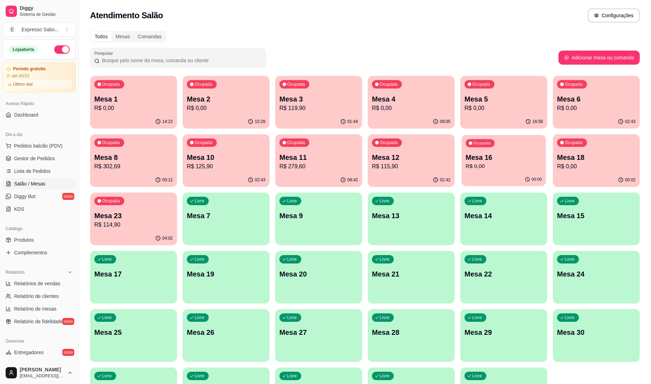
click at [497, 157] on p "Mesa 16" at bounding box center [503, 157] width 76 height 9
click at [490, 150] on div "Ocupada Mesa 16 R$ 0,00" at bounding box center [503, 153] width 87 height 39
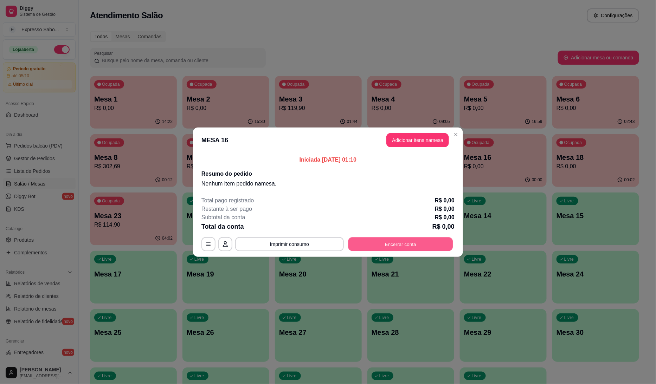
click at [414, 246] on button "Encerrar conta" at bounding box center [401, 244] width 105 height 14
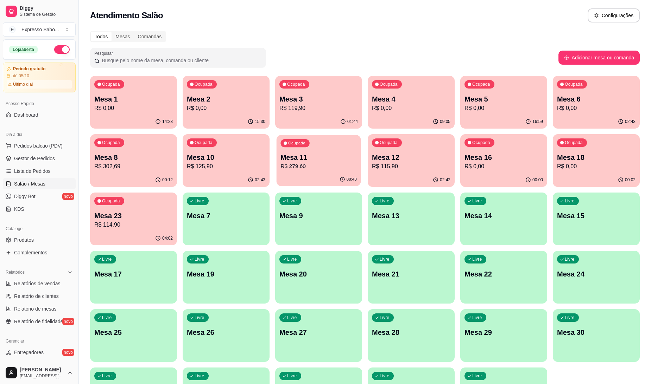
click at [312, 166] on p "R$ 279,60" at bounding box center [318, 167] width 76 height 8
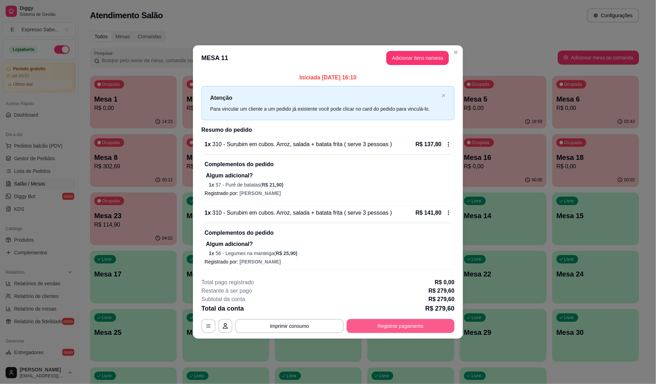
click at [400, 326] on button "Registrar pagamento" at bounding box center [401, 326] width 108 height 14
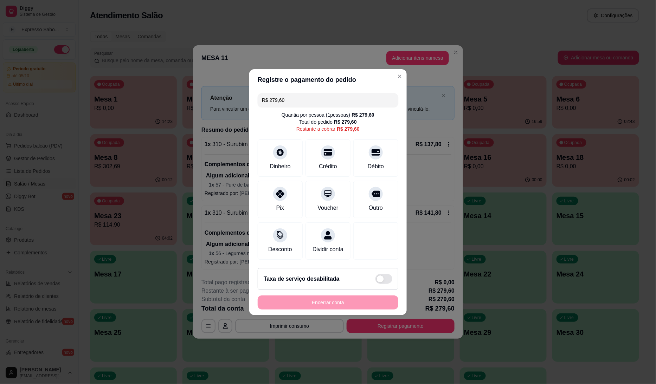
drag, startPoint x: 283, startPoint y: 99, endPoint x: 244, endPoint y: 97, distance: 39.5
click at [244, 97] on div "Registre o pagamento do pedido R$ 279,60 Quantia por pessoa ( 1 pessoas) R$ 279…" at bounding box center [328, 192] width 656 height 384
type input "R$ 20,00"
click at [344, 284] on div "Taxa de serviço desabilitada" at bounding box center [328, 279] width 129 height 10
checkbox input "true"
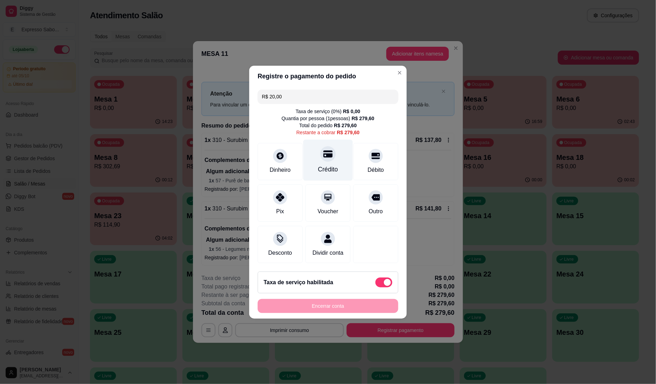
click at [320, 154] on div at bounding box center [327, 153] width 15 height 15
type input "R$ 259,60"
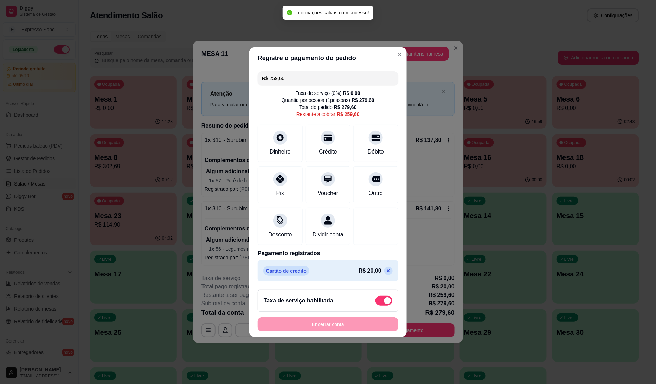
click at [347, 331] on div "Encerrar conta" at bounding box center [328, 325] width 141 height 14
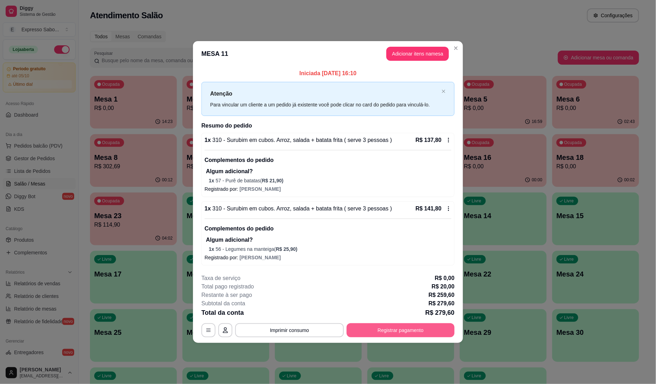
click at [412, 331] on button "Registrar pagamento" at bounding box center [401, 331] width 108 height 14
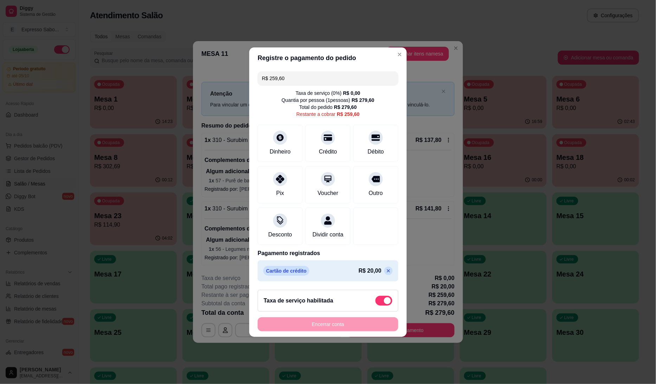
click at [347, 111] on div "R$ 259,60" at bounding box center [348, 114] width 23 height 7
click at [373, 76] on input "R$ 259,60" at bounding box center [328, 78] width 132 height 14
click at [386, 78] on input "R$ 259,60" at bounding box center [328, 78] width 132 height 14
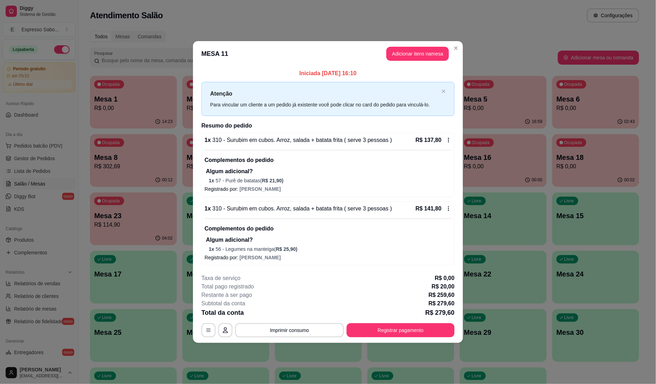
click at [448, 135] on div "1 x 310 - Surubim em cubos. Arroz, salada + batata frita ( serve 3 pessoas ) R$…" at bounding box center [328, 165] width 253 height 64
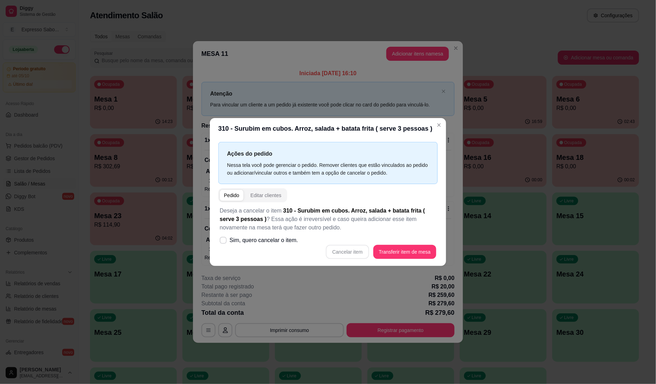
click at [400, 170] on div "Nessa tela você pode gerenciar o pedido. Remover clientes que estão vinculados …" at bounding box center [328, 168] width 202 height 15
click at [271, 195] on div "Editar clientes" at bounding box center [266, 195] width 31 height 7
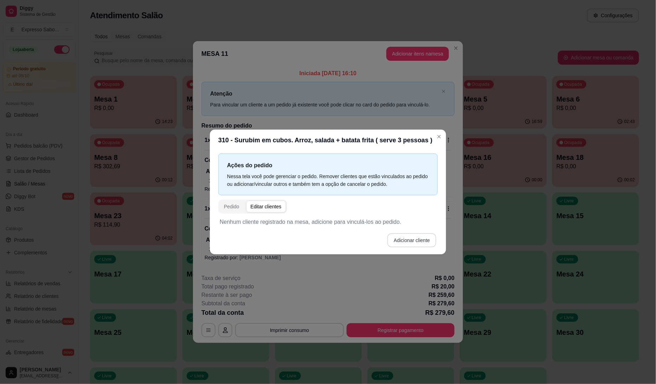
click at [413, 243] on button "Adicionar cliente" at bounding box center [412, 241] width 49 height 14
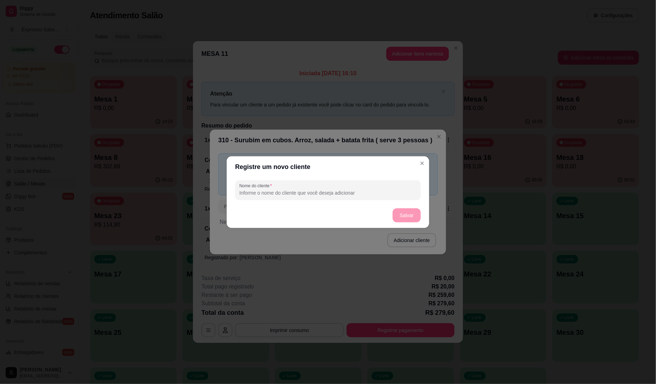
click at [386, 199] on div "Nome do cliente" at bounding box center [328, 190] width 186 height 20
type input "FA"
click at [406, 214] on button "Salvar" at bounding box center [407, 216] width 28 height 14
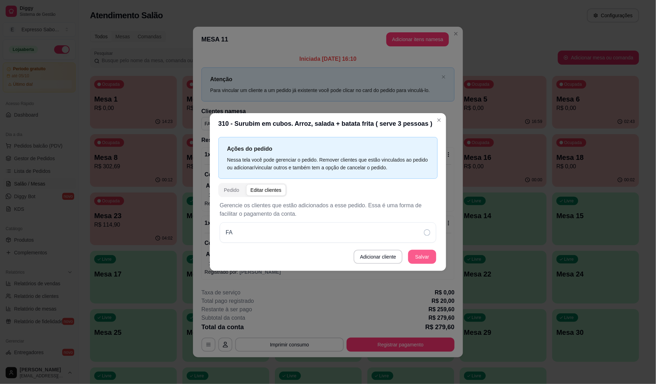
click at [422, 257] on button "Salvar" at bounding box center [422, 257] width 28 height 14
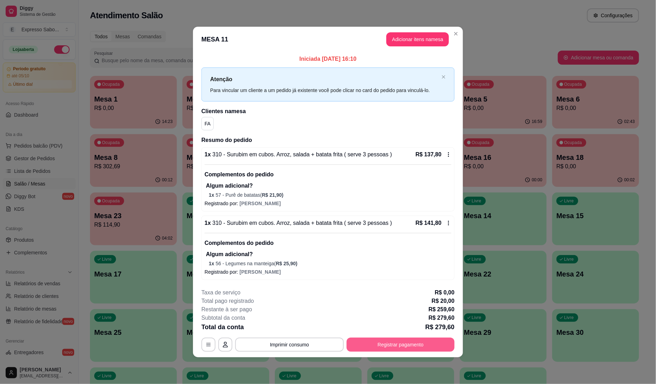
click at [421, 341] on button "Registrar pagamento" at bounding box center [401, 345] width 108 height 14
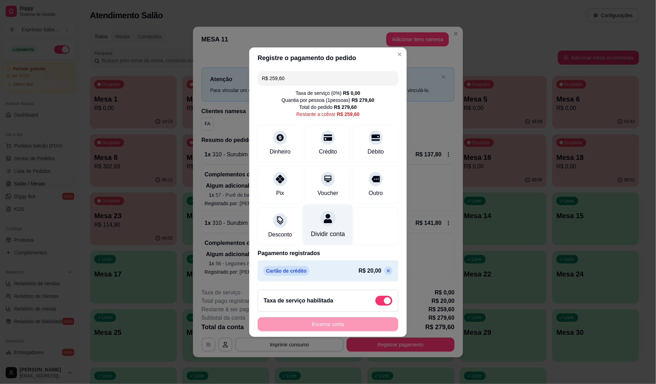
click at [324, 217] on icon at bounding box center [328, 218] width 8 height 9
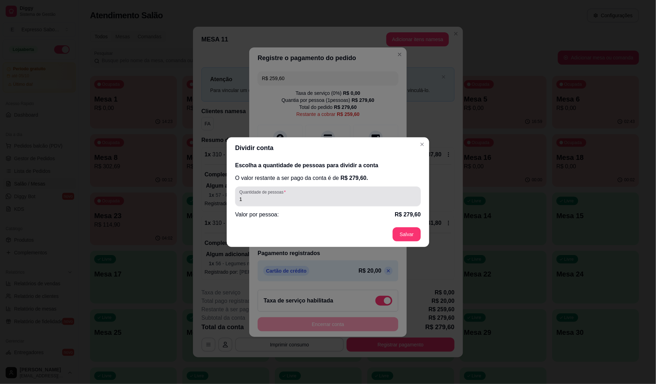
click at [272, 204] on div "Quantidade de pessoas 1" at bounding box center [328, 197] width 186 height 20
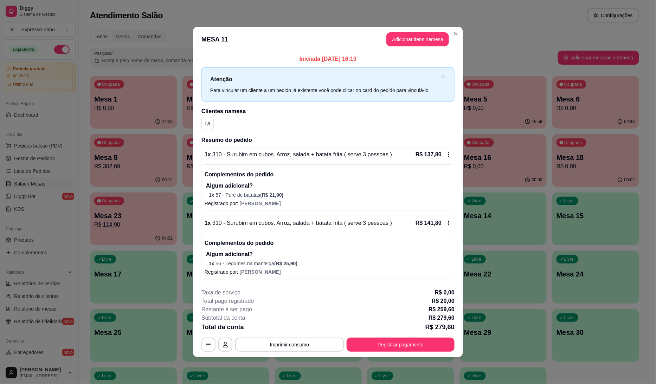
click at [440, 75] on div "Atenção Para vincular um cliente a um pedido já existente você pode clicar no c…" at bounding box center [328, 85] width 253 height 34
click at [442, 76] on icon "close" at bounding box center [444, 77] width 4 height 4
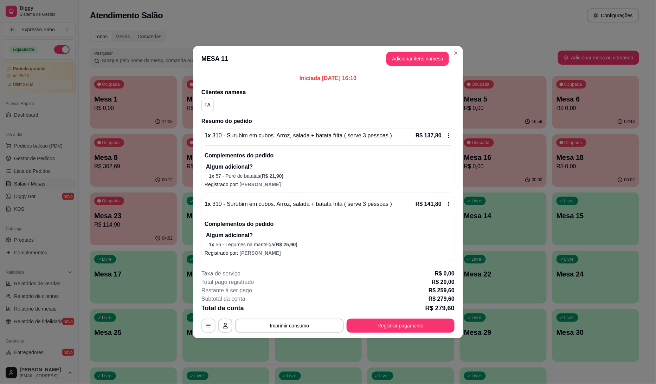
click at [208, 325] on icon "button" at bounding box center [209, 326] width 6 height 6
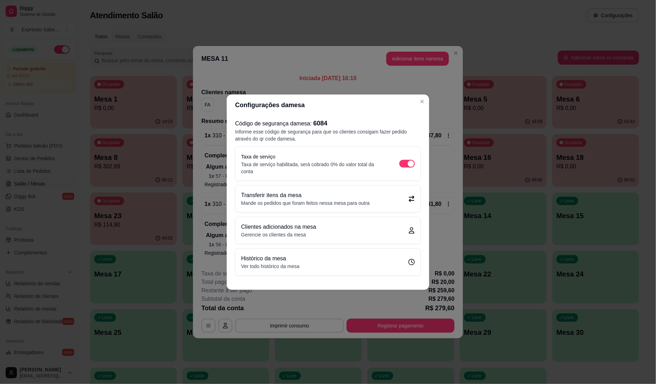
click at [279, 236] on p "Gerencie os clientes da mesa" at bounding box center [278, 234] width 75 height 7
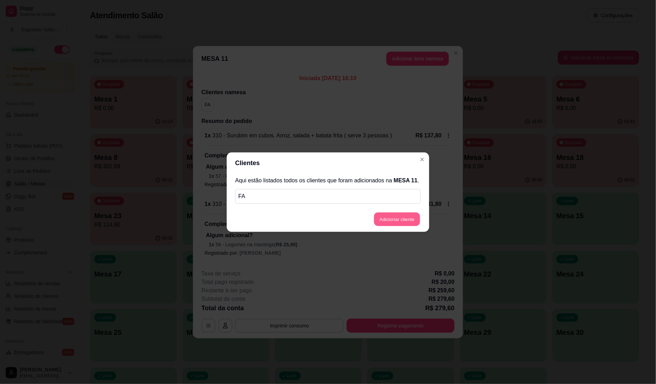
click at [412, 219] on button "Adicionar cliente" at bounding box center [397, 219] width 46 height 14
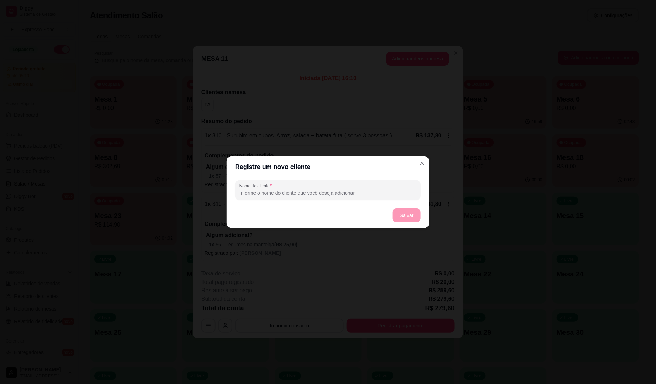
click at [365, 204] on footer "Salvar" at bounding box center [328, 215] width 203 height 25
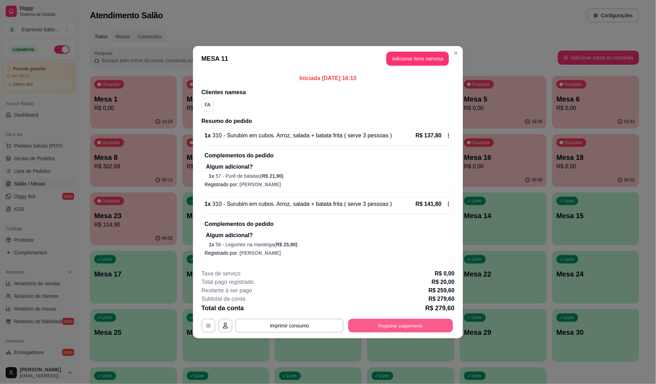
click at [428, 324] on button "Registrar pagamento" at bounding box center [401, 326] width 105 height 14
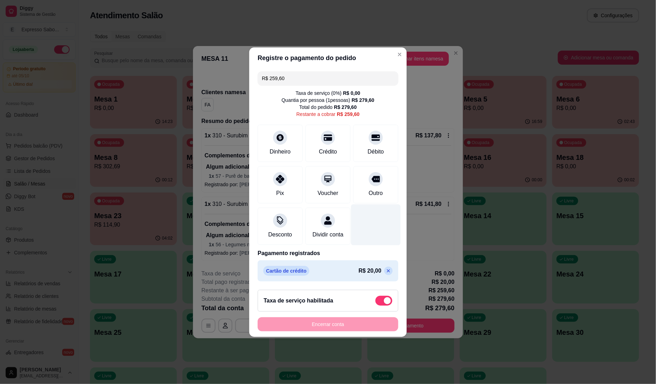
click at [375, 235] on div at bounding box center [376, 224] width 50 height 41
click at [371, 174] on icon at bounding box center [375, 177] width 9 height 7
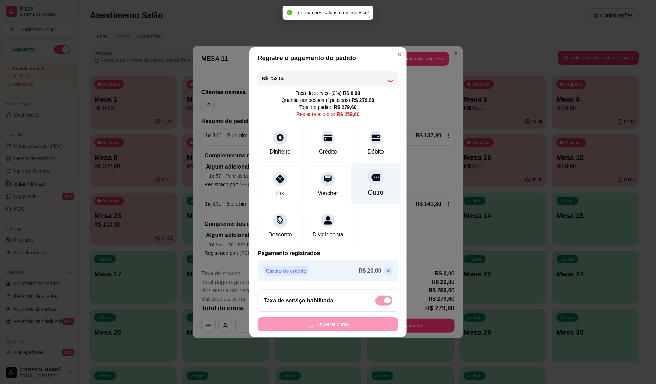
type input "R$ 0,00"
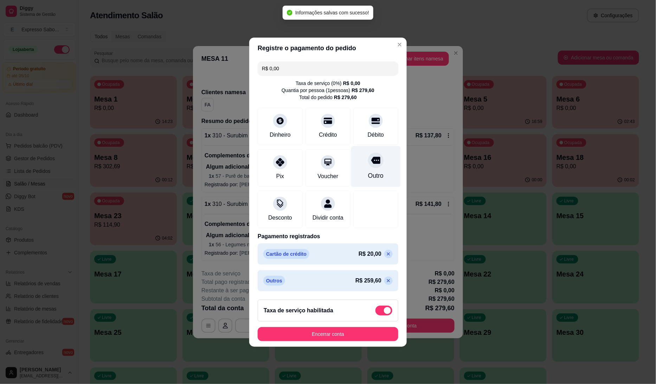
click at [370, 171] on div "Outro" at bounding box center [375, 175] width 15 height 9
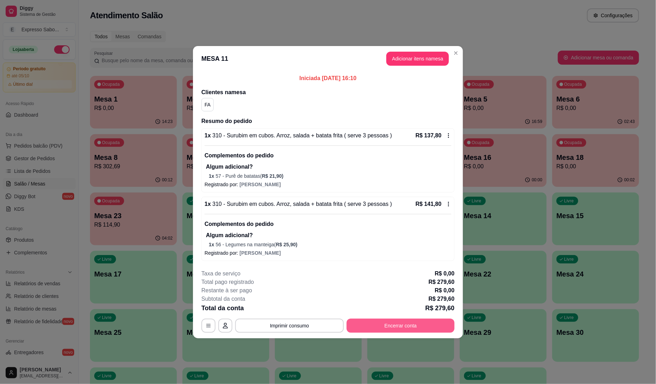
click at [437, 325] on button "Encerrar conta" at bounding box center [401, 326] width 108 height 14
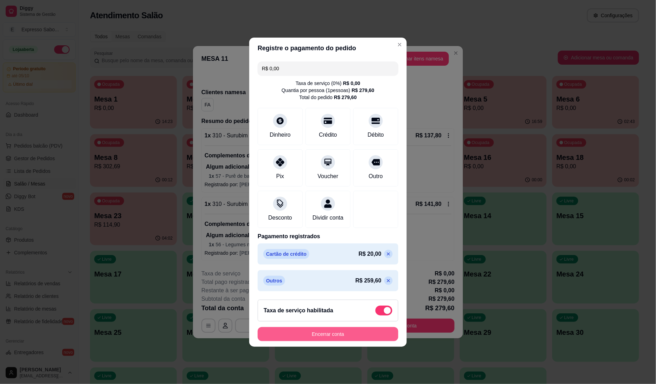
click at [345, 340] on button "Encerrar conta" at bounding box center [328, 335] width 141 height 14
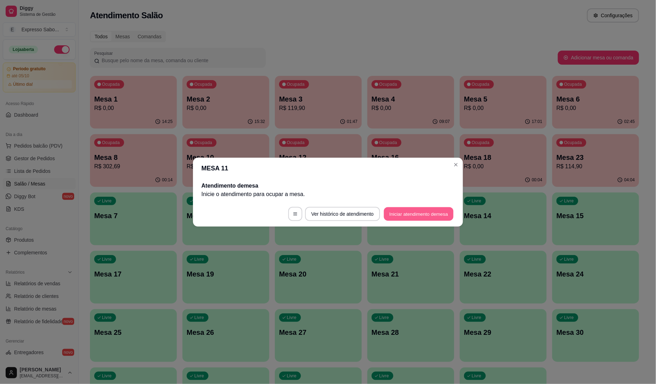
click at [418, 216] on button "Iniciar atendimento de mesa" at bounding box center [419, 214] width 70 height 14
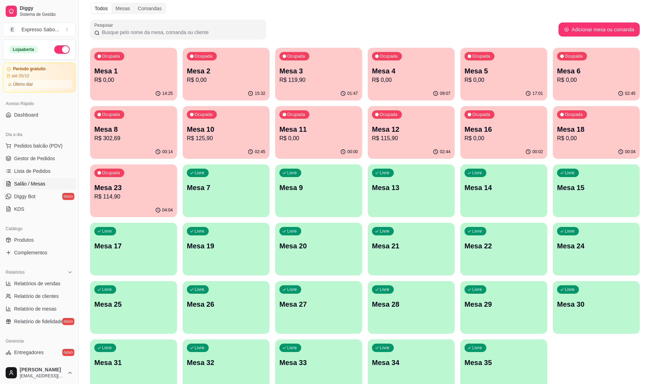
scroll to position [64, 0]
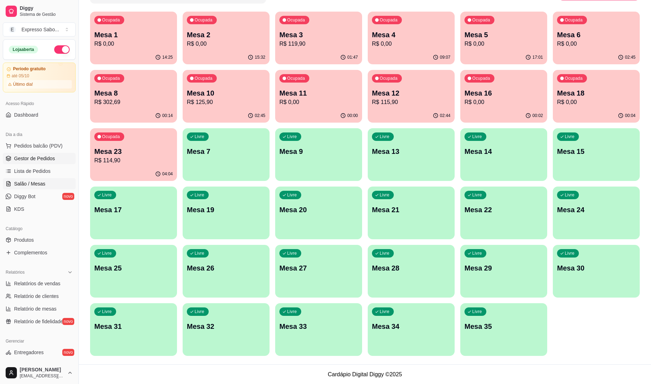
click at [30, 160] on span "Gestor de Pedidos" at bounding box center [34, 158] width 41 height 7
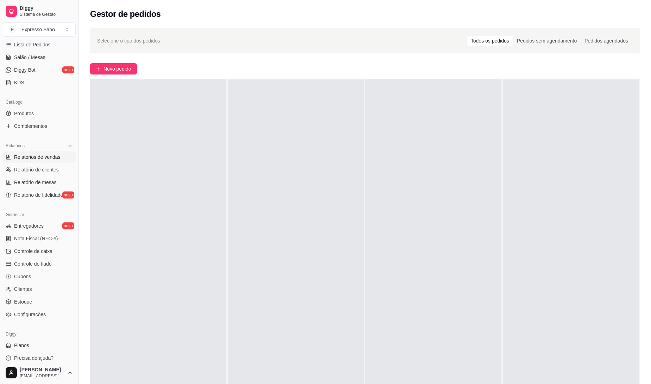
scroll to position [131, 0]
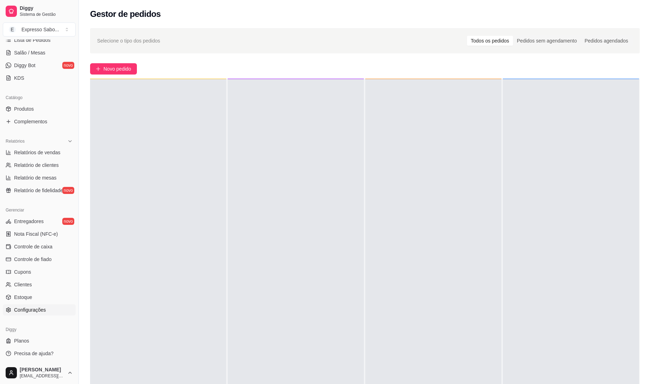
click at [36, 305] on link "Configurações" at bounding box center [39, 310] width 73 height 11
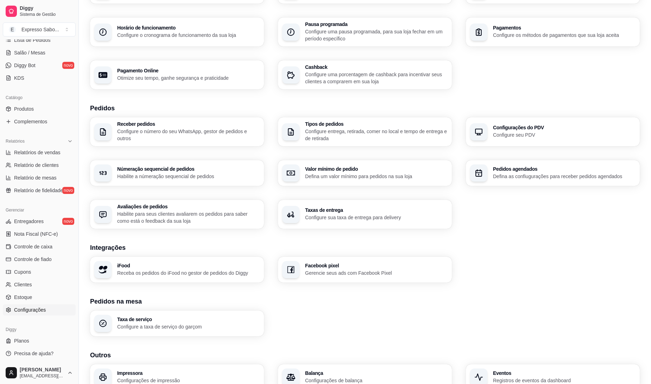
scroll to position [78, 0]
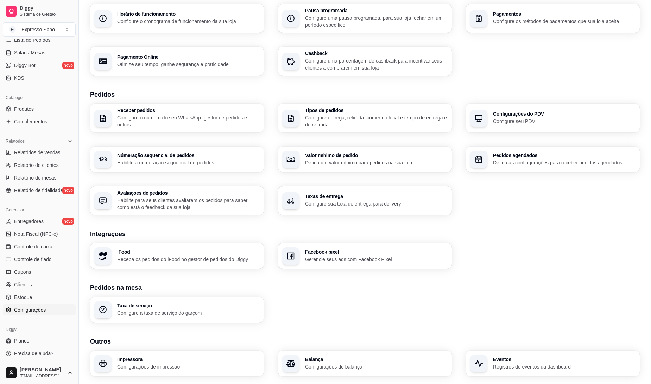
click at [553, 108] on div "Configurações do PDV Configure seu PDV" at bounding box center [553, 118] width 174 height 29
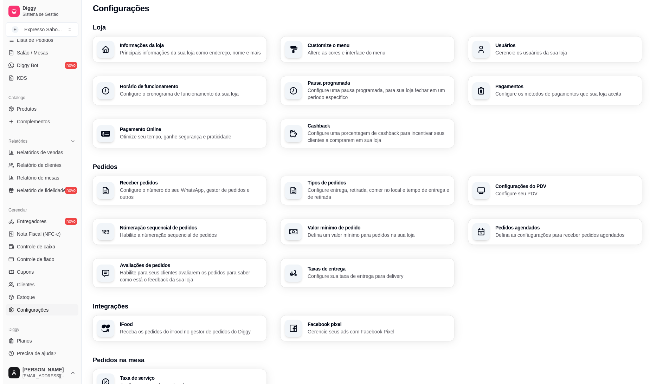
scroll to position [0, 0]
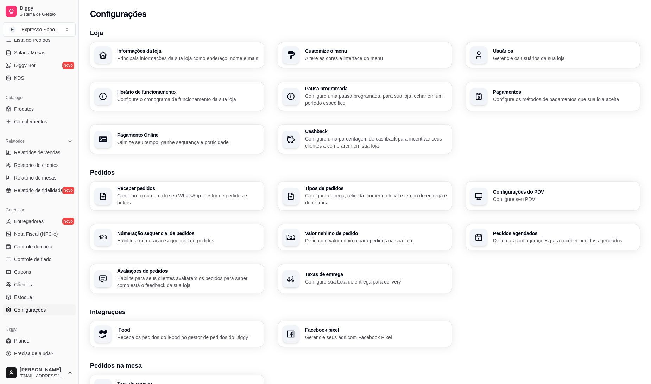
click at [511, 95] on div "Pagamentos Configure os métodos de pagamentos que sua loja aceita" at bounding box center [564, 96] width 142 height 13
click at [375, 58] on p "Altere as cores e interface do menu" at bounding box center [376, 58] width 142 height 7
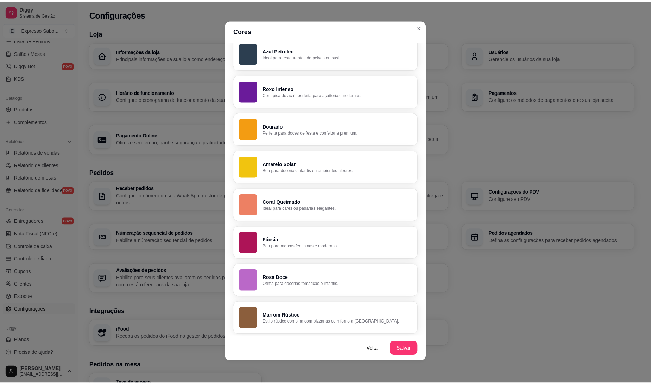
scroll to position [1, 0]
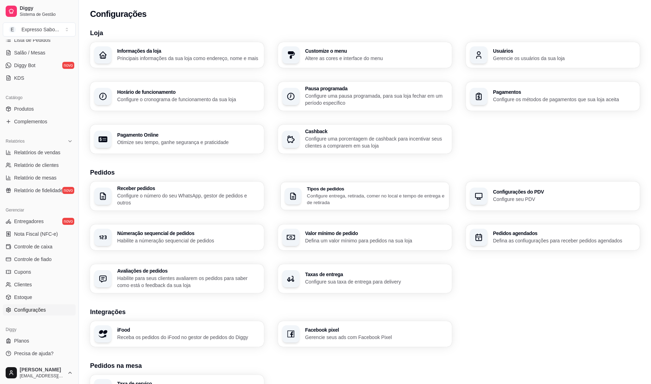
click at [349, 199] on p "Configure entrega, retirada, comer no local e tempo de entrega e de retirada" at bounding box center [376, 199] width 138 height 14
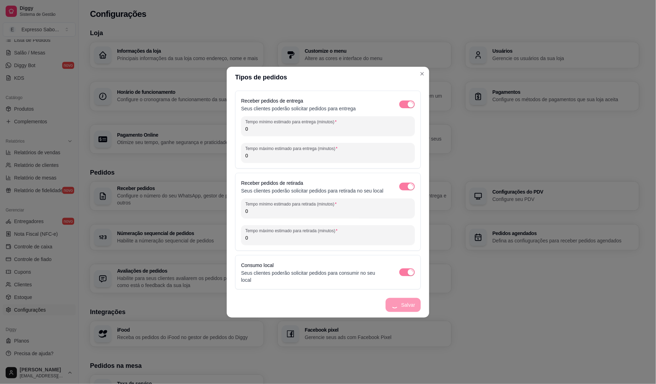
click at [411, 299] on footer "Salvar" at bounding box center [328, 305] width 203 height 25
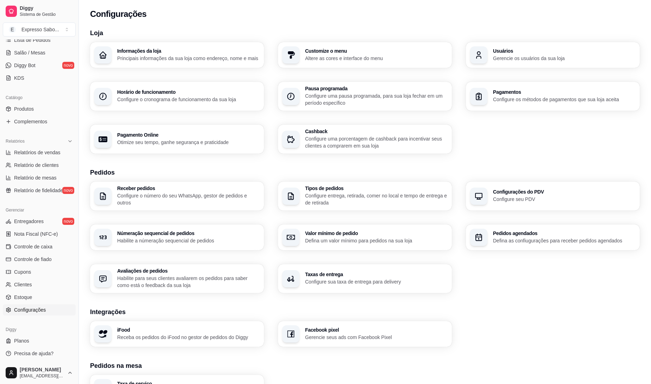
click at [154, 199] on p "Configure o número do seu WhatsApp, gestor de pedidos e outros" at bounding box center [188, 199] width 142 height 14
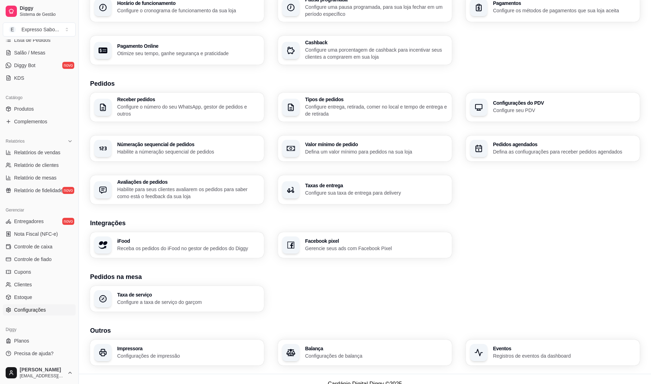
scroll to position [99, 0]
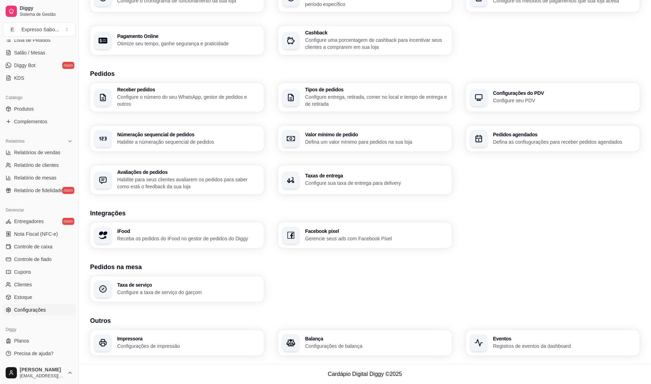
click at [533, 349] on p "Registros de eventos da dashboard" at bounding box center [564, 346] width 142 height 7
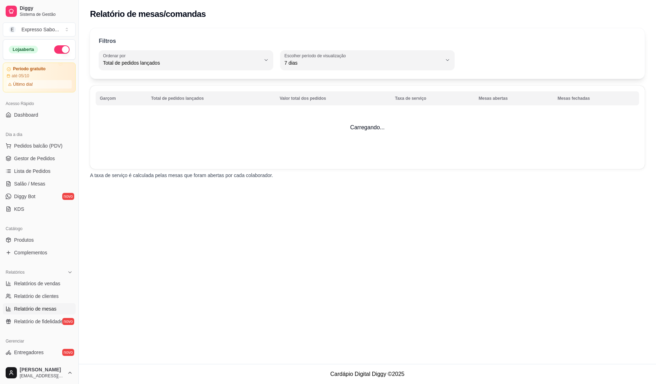
select select "TOTAL_OF_ORDERS"
select select "7"
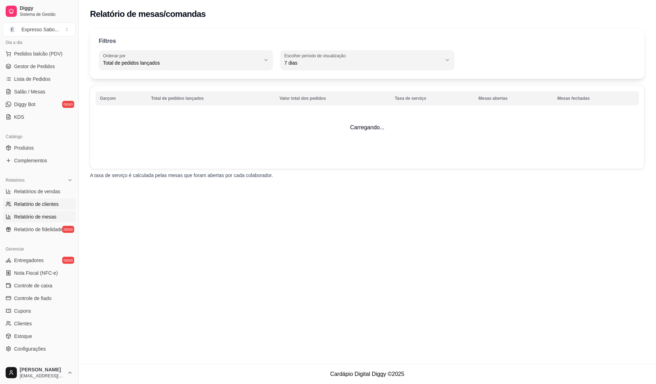
click at [33, 206] on span "Relatório de clientes" at bounding box center [36, 204] width 45 height 7
select select "30"
select select "HIGHEST_TOTAL_SPENT_WITH_ORDERS"
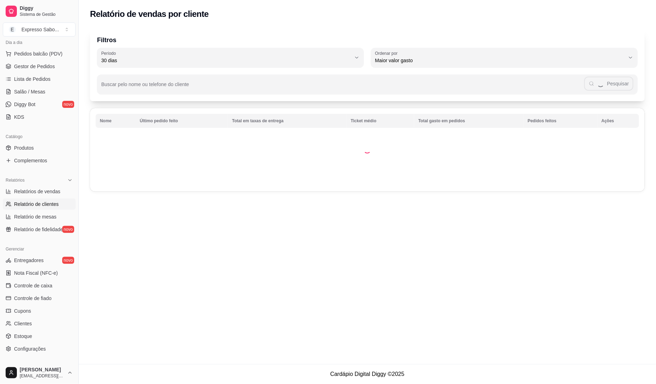
click at [34, 205] on span "Relatório de clientes" at bounding box center [36, 204] width 45 height 7
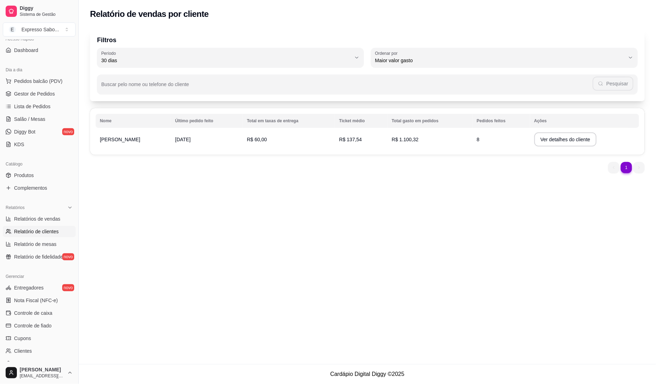
scroll to position [53, 0]
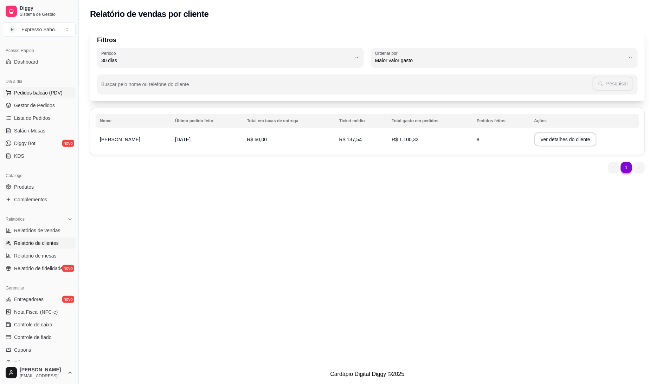
click at [37, 93] on span "Pedidos balcão (PDV)" at bounding box center [38, 92] width 49 height 7
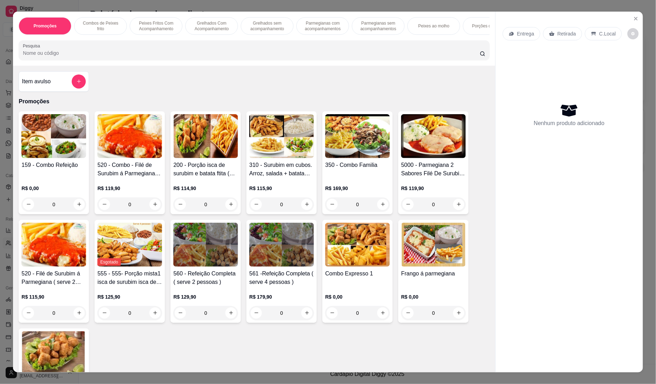
click at [520, 32] on p "Entrega" at bounding box center [525, 33] width 17 height 7
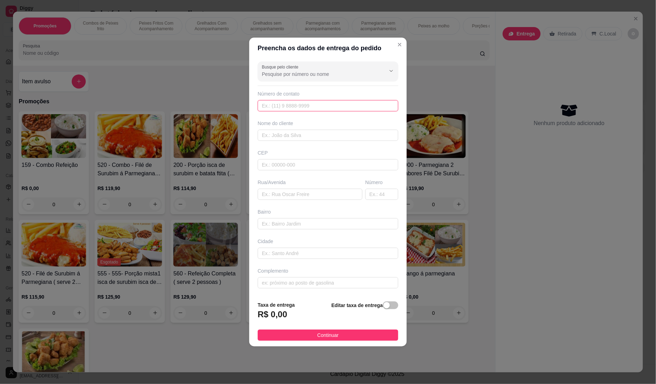
click at [291, 102] on input "text" at bounding box center [328, 105] width 141 height 11
click at [388, 304] on span "button" at bounding box center [390, 306] width 15 height 8
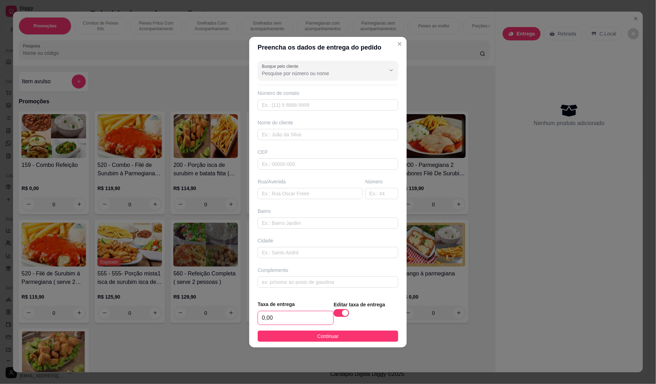
click at [266, 316] on input "0,00" at bounding box center [295, 318] width 75 height 13
click at [337, 76] on input "Busque pelo cliente" at bounding box center [318, 73] width 113 height 7
click at [282, 89] on span "FABIO GAMA" at bounding box center [321, 90] width 116 height 7
type input "FABIO GAMA"
type input "16988765129"
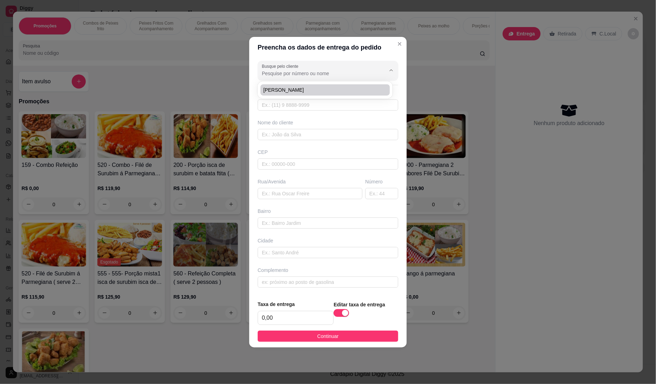
type input "FABIO GAMA"
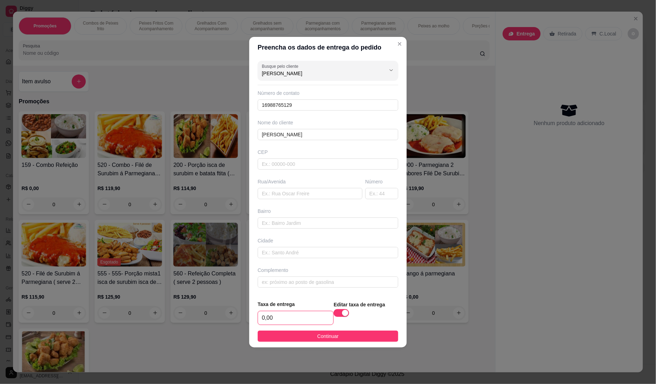
drag, startPoint x: 289, startPoint y: 324, endPoint x: 242, endPoint y: 324, distance: 47.1
click at [242, 324] on div "Preencha os dados de entrega do pedido Busque pelo cliente FABIO GAMA Número de…" at bounding box center [328, 192] width 656 height 384
type input "5,00"
click at [327, 336] on span "Continuar" at bounding box center [328, 337] width 21 height 8
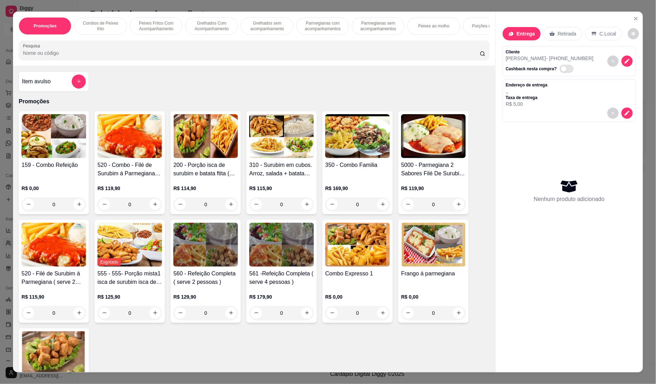
click at [444, 152] on img at bounding box center [433, 136] width 65 height 44
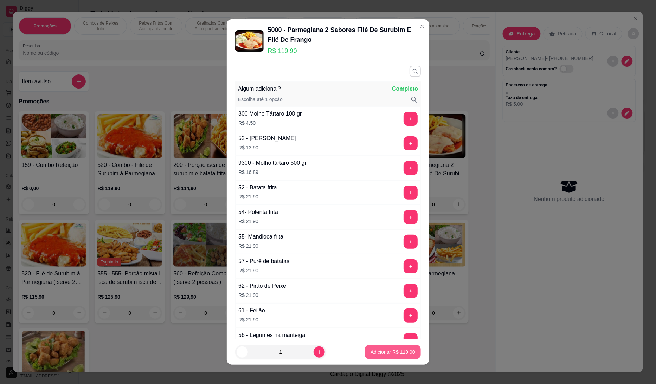
click at [398, 354] on p "Adicionar R$ 119,90" at bounding box center [393, 352] width 45 height 7
type input "1"
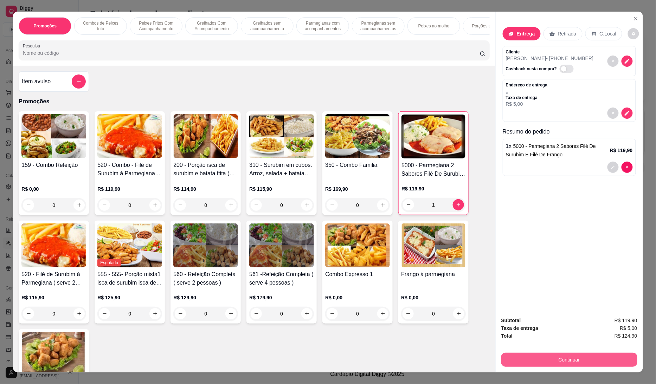
click at [567, 363] on button "Continuar" at bounding box center [570, 360] width 136 height 14
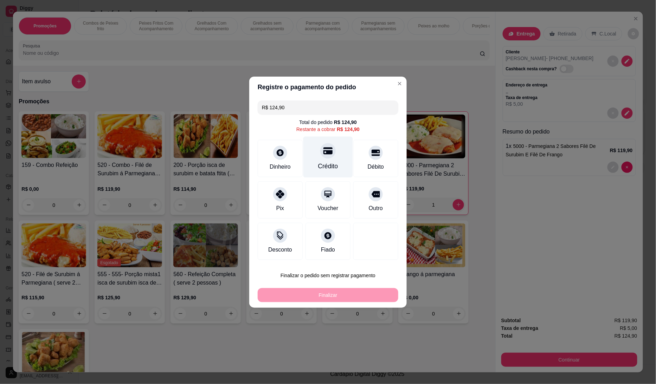
click at [328, 152] on icon at bounding box center [328, 150] width 9 height 7
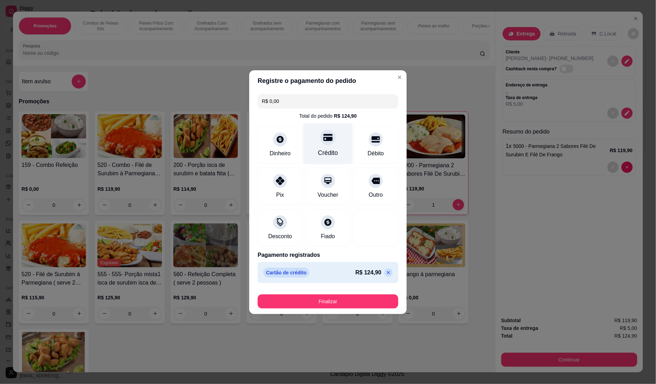
type input "R$ 0,00"
click at [340, 304] on button "Finalizar" at bounding box center [328, 302] width 141 height 14
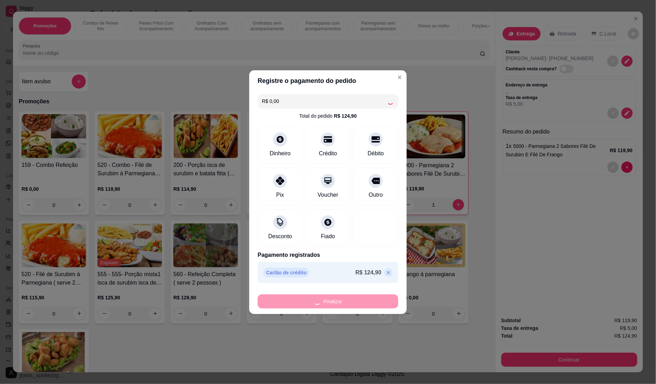
type input "0"
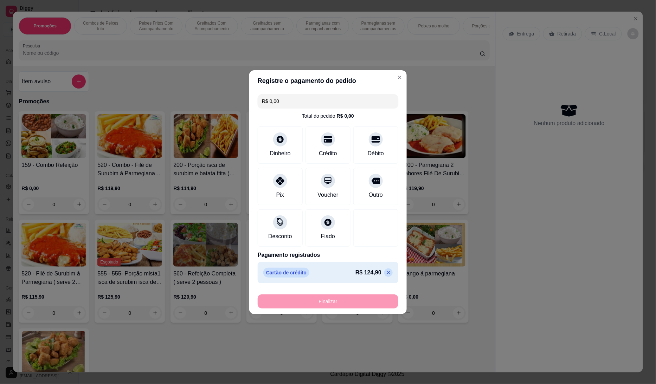
type input "-R$ 124,90"
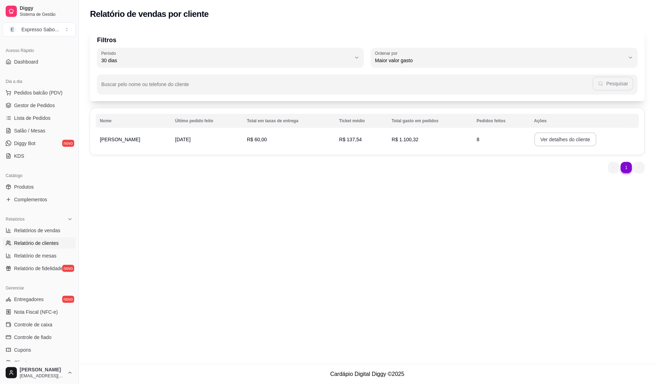
click at [551, 138] on button "Ver detalhes do cliente" at bounding box center [566, 140] width 63 height 14
click at [28, 118] on span "Lista de Pedidos" at bounding box center [32, 118] width 37 height 7
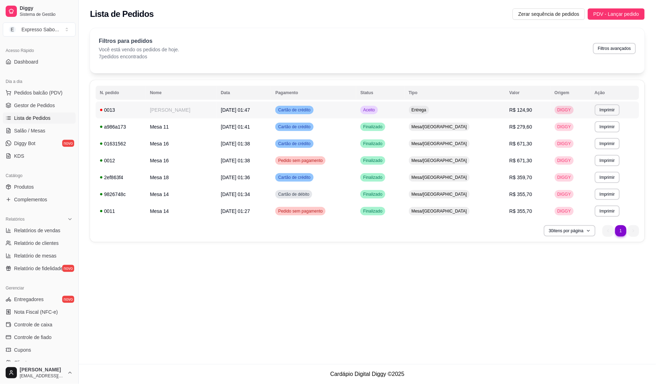
click at [428, 109] on span "Entrega" at bounding box center [420, 110] width 18 height 6
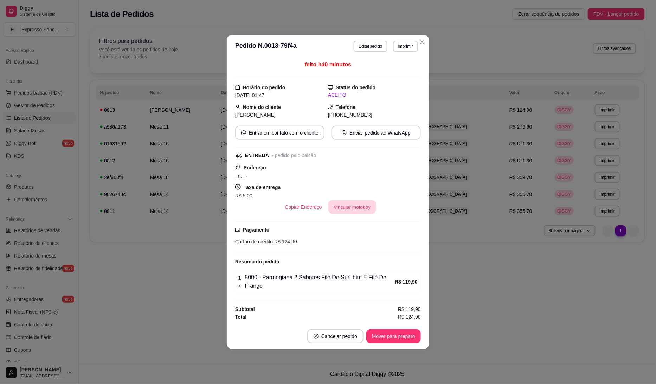
click at [363, 209] on button "Vincular motoboy" at bounding box center [353, 208] width 48 height 14
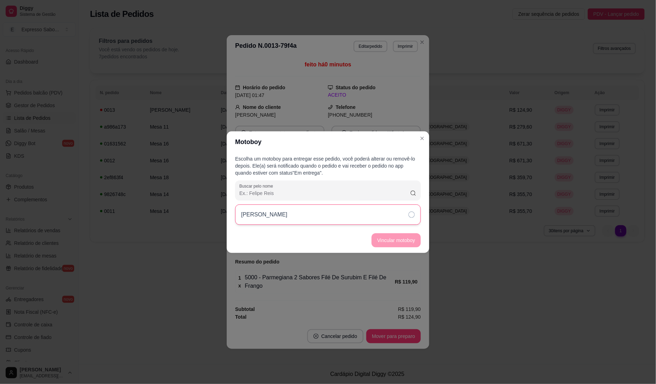
click at [411, 214] on icon at bounding box center [412, 215] width 6 height 6
click at [396, 243] on button "Vincular motoboy" at bounding box center [397, 241] width 48 height 14
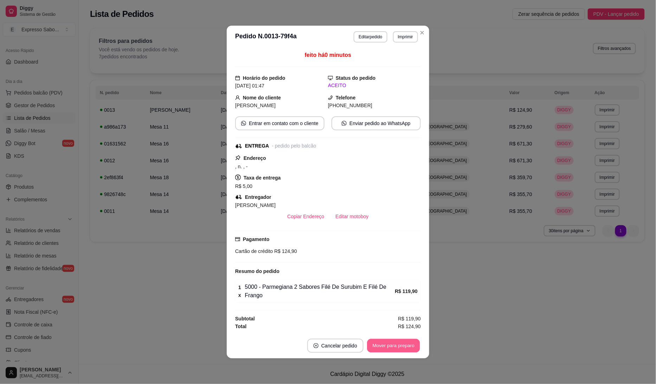
click at [376, 346] on button "Mover para preparo" at bounding box center [393, 346] width 53 height 14
click at [365, 125] on button "Enviar pedido ao WhatsApp" at bounding box center [376, 123] width 89 height 14
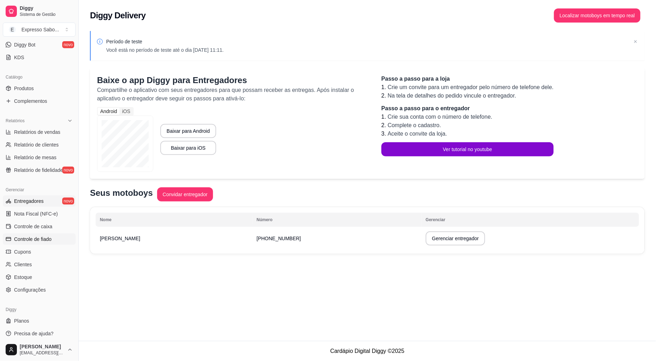
scroll to position [155, 0]
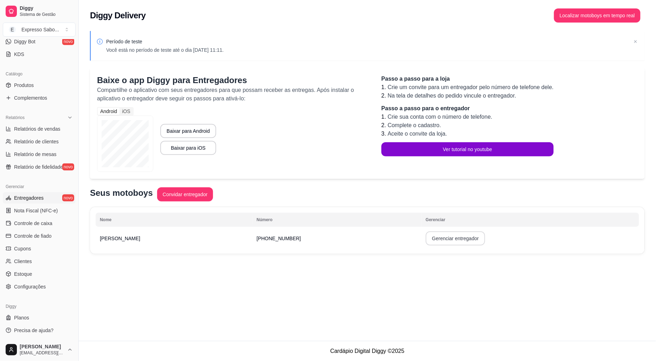
click at [426, 237] on button "Gerenciar entregador" at bounding box center [455, 238] width 59 height 14
select select "30"
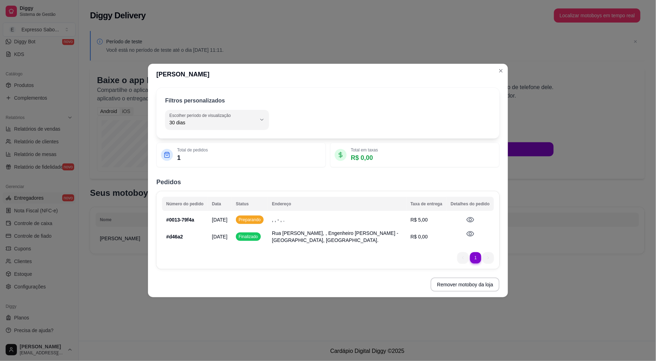
click at [470, 219] on icon at bounding box center [471, 219] width 8 height 5
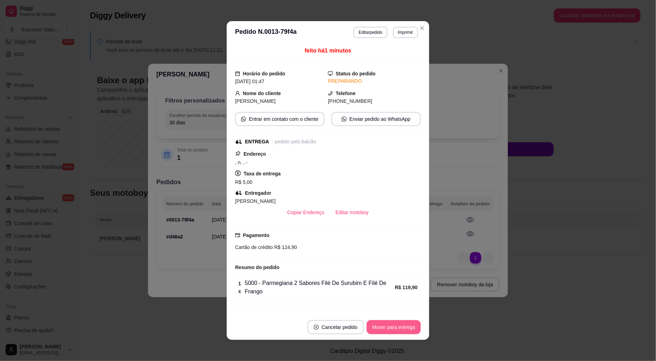
click at [383, 330] on button "Mover para entrega" at bounding box center [394, 327] width 54 height 14
click at [370, 329] on button "Mover para finalizado" at bounding box center [392, 327] width 57 height 14
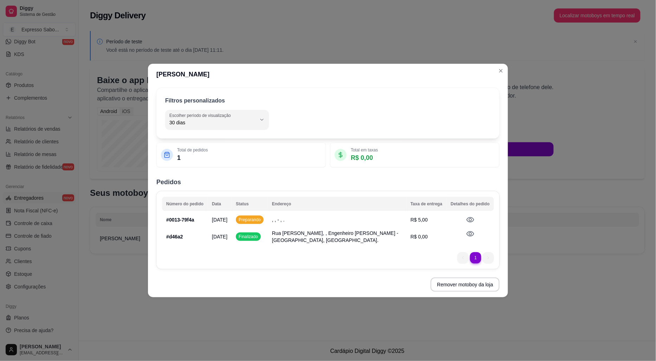
click at [466, 217] on td at bounding box center [470, 219] width 47 height 14
click at [249, 221] on span "Preparando" at bounding box center [249, 220] width 25 height 6
click at [471, 219] on icon at bounding box center [471, 219] width 8 height 5
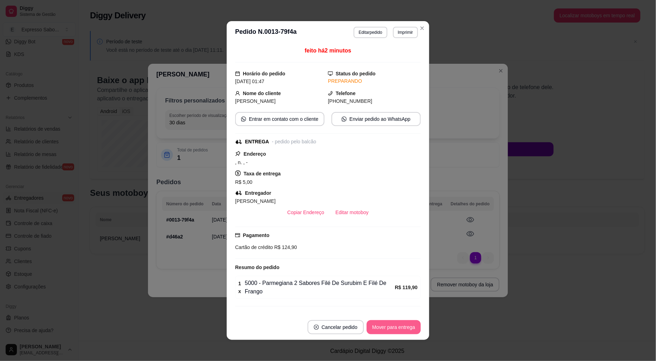
click at [392, 328] on button "Mover para entrega" at bounding box center [394, 327] width 54 height 14
click at [393, 329] on button "Mover para finalizado" at bounding box center [392, 327] width 58 height 14
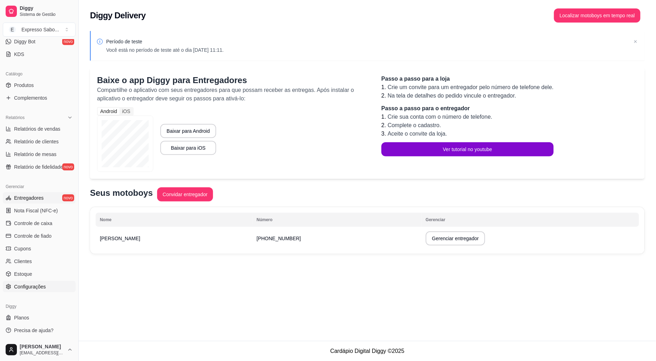
click at [41, 285] on span "Configurações" at bounding box center [30, 286] width 32 height 7
